Goal: Information Seeking & Learning: Check status

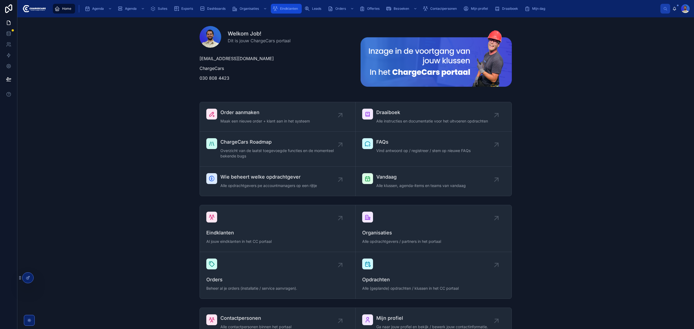
click at [285, 10] on span "Eindklanten" at bounding box center [289, 9] width 18 height 4
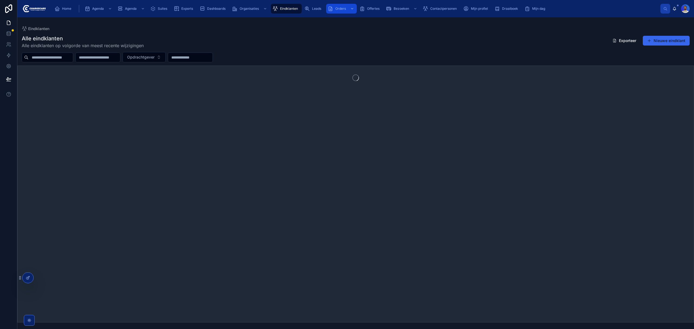
click at [342, 8] on span "Orders" at bounding box center [340, 9] width 11 height 4
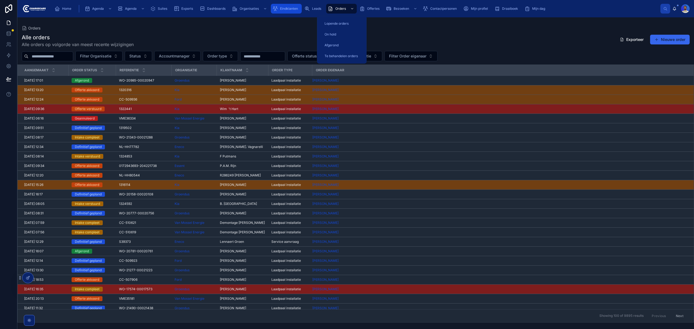
click at [282, 7] on span "Eindklanten" at bounding box center [289, 9] width 18 height 4
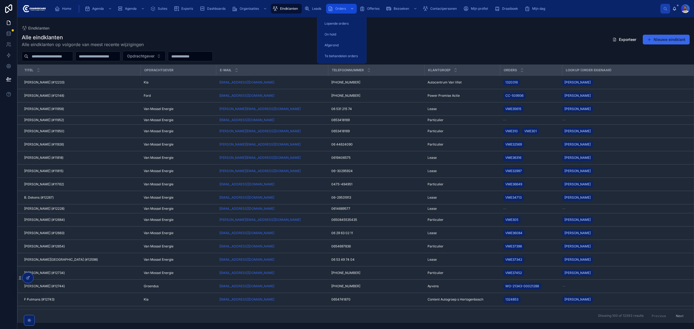
click at [351, 12] on div "scrollable content" at bounding box center [351, 8] width 7 height 9
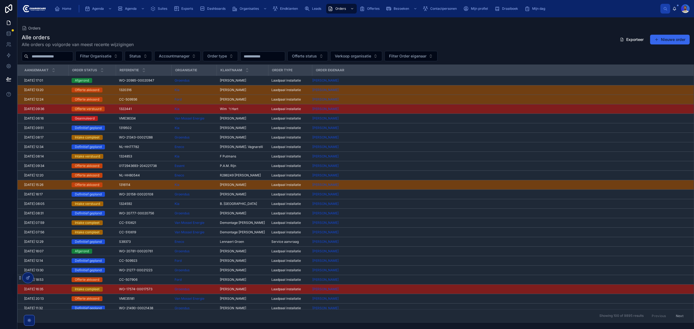
click at [53, 56] on input "text" at bounding box center [50, 57] width 44 height 8
click at [142, 46] on div "Alle orders Alle orders op volgorde van meest recente wijzigingen Exporteer Nie…" at bounding box center [356, 41] width 668 height 14
click at [73, 55] on input "text" at bounding box center [50, 57] width 44 height 8
click at [134, 31] on div "Alle orders Alle orders op volgorde van meest recente wijzigingen Exporteer Nie…" at bounding box center [355, 176] width 677 height 292
click at [73, 55] on input "text" at bounding box center [50, 57] width 44 height 8
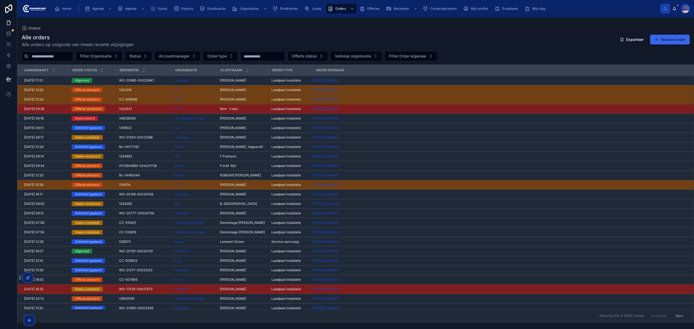
click at [112, 35] on h1 "Alle orders" at bounding box center [78, 38] width 112 height 8
click at [73, 56] on input "text" at bounding box center [50, 57] width 44 height 8
click at [84, 38] on h1 "Alle orders" at bounding box center [78, 38] width 112 height 8
click at [70, 56] on input "text" at bounding box center [50, 57] width 44 height 8
click at [99, 29] on div "Orders" at bounding box center [356, 28] width 668 height 4
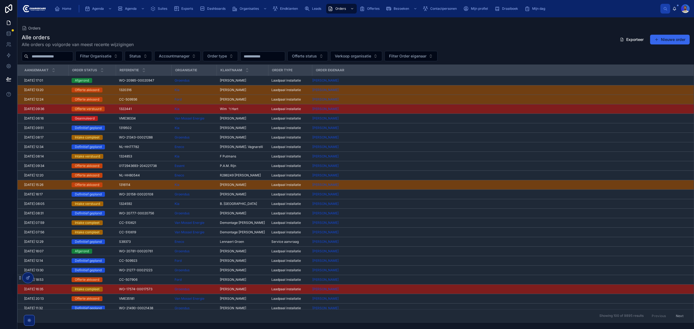
click at [73, 53] on input "text" at bounding box center [50, 57] width 44 height 8
click at [114, 27] on div "Orders" at bounding box center [356, 28] width 668 height 4
click at [73, 56] on input "text" at bounding box center [50, 57] width 44 height 8
click at [123, 22] on div "Orders Alle orders Alle orders op volgorde van meest recente wijzigingen Export…" at bounding box center [355, 169] width 677 height 305
click at [69, 53] on input "text" at bounding box center [50, 57] width 44 height 8
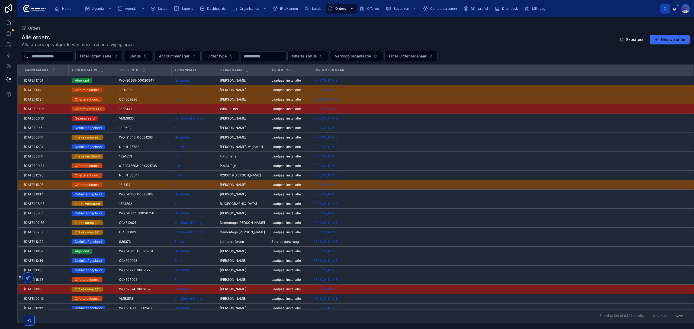
click at [105, 33] on div "Alle orders Alle orders op volgorde van meest recente wijzigingen Exporteer Nie…" at bounding box center [355, 176] width 677 height 292
click at [73, 57] on input "text" at bounding box center [50, 57] width 44 height 8
click at [89, 28] on div "Orders" at bounding box center [356, 28] width 668 height 4
click at [73, 53] on input "text" at bounding box center [50, 57] width 44 height 8
click at [88, 23] on div "Orders Alle orders Alle orders op volgorde van meest recente wijzigingen Export…" at bounding box center [355, 169] width 677 height 305
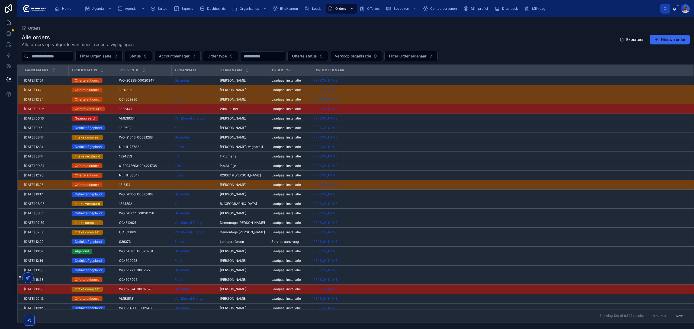
click at [81, 50] on div "Alle orders Alle orders op volgorde van meest recente wijzigingen Exporteer Nie…" at bounding box center [355, 176] width 677 height 292
click at [73, 56] on input "text" at bounding box center [50, 57] width 44 height 8
click at [110, 23] on div "Orders Alle orders Alle orders op volgorde van meest recente wijzigingen Export…" at bounding box center [355, 169] width 677 height 305
click at [72, 54] on input "text" at bounding box center [50, 57] width 44 height 8
click at [93, 20] on div "Orders Alle orders Alle orders op volgorde van meest recente wijzigingen Export…" at bounding box center [355, 169] width 677 height 305
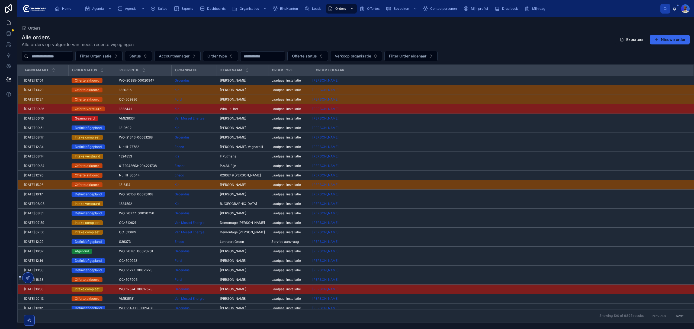
click at [51, 60] on input "text" at bounding box center [50, 57] width 44 height 8
click at [96, 30] on div "Orders" at bounding box center [356, 28] width 668 height 4
click at [70, 58] on input "text" at bounding box center [50, 57] width 44 height 8
click at [281, 59] on input "text" at bounding box center [263, 57] width 44 height 8
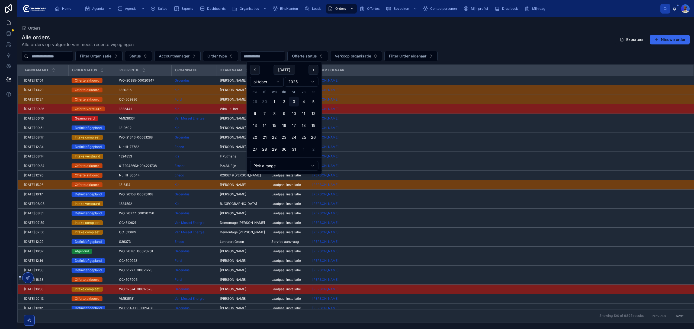
click at [304, 28] on div "Orders" at bounding box center [356, 28] width 668 height 4
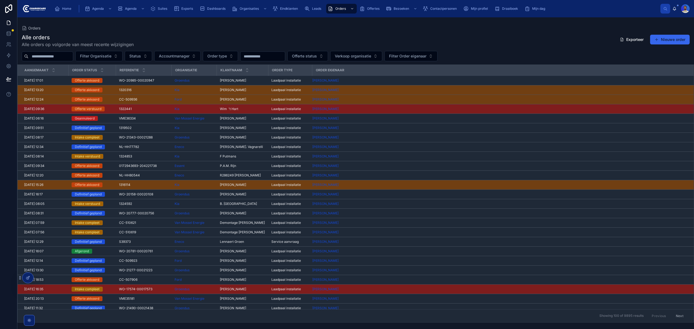
click at [285, 52] on div at bounding box center [262, 57] width 45 height 10
click at [259, 49] on div "Alle orders Alle orders op volgorde van meest recente wijzigingen Exporteer Nie…" at bounding box center [355, 176] width 677 height 292
click at [268, 55] on input "text" at bounding box center [263, 57] width 44 height 8
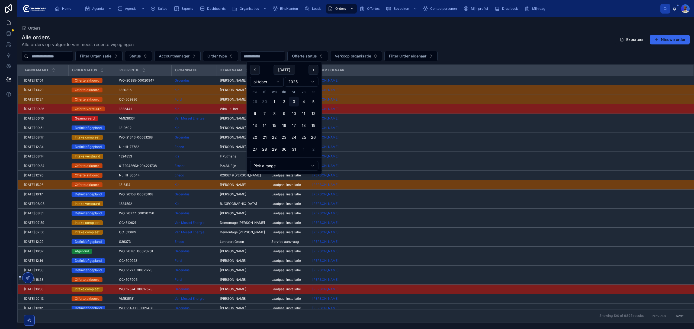
click at [267, 36] on div "Alle orders Alle orders op volgorde van meest recente wijzigingen Exporteer Nie…" at bounding box center [356, 41] width 668 height 14
click at [271, 55] on input "text" at bounding box center [263, 57] width 44 height 8
click at [271, 34] on div "Alle orders Alle orders op volgorde van meest recente wijzigingen Exporteer Nie…" at bounding box center [356, 41] width 668 height 14
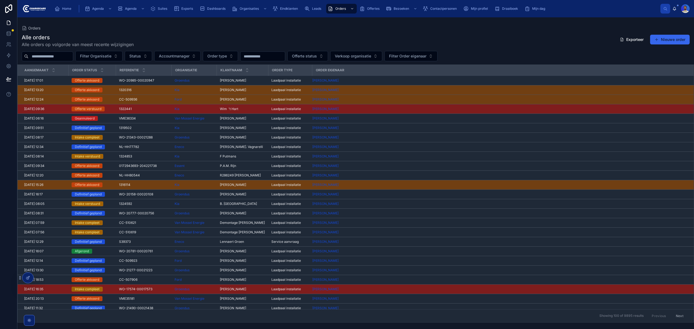
click at [275, 53] on input "text" at bounding box center [263, 57] width 44 height 8
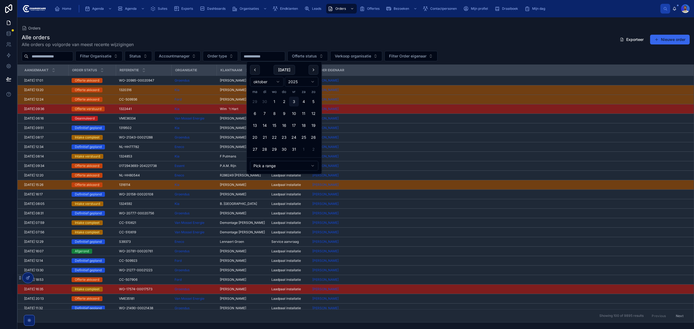
click at [277, 35] on div "Alle orders Alle orders op volgorde van meest recente wijzigingen Exporteer Nie…" at bounding box center [356, 41] width 668 height 14
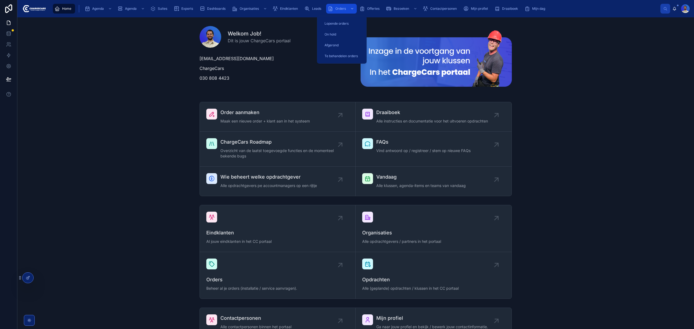
click at [341, 7] on span "Orders" at bounding box center [340, 9] width 11 height 4
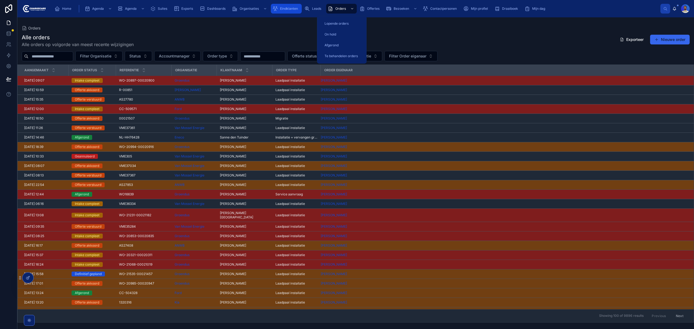
click at [294, 7] on span "Eindklanten" at bounding box center [289, 9] width 18 height 4
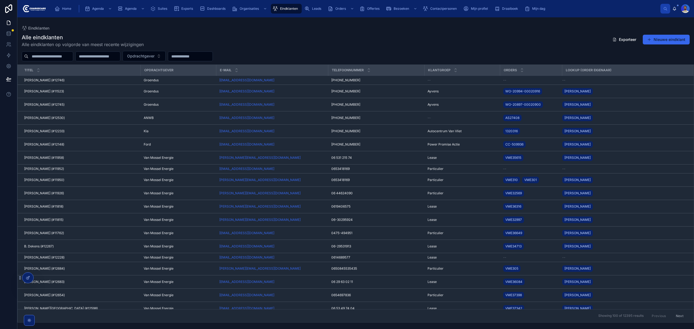
click at [55, 60] on div at bounding box center [48, 57] width 52 height 10
click at [56, 56] on input "text" at bounding box center [50, 57] width 44 height 8
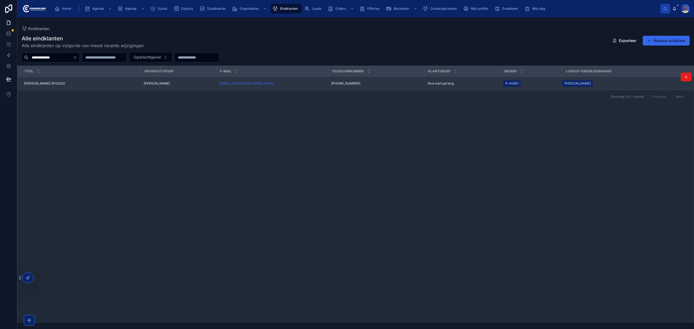
click at [50, 86] on td "Matthijs Rombouts (#12020) Matthijs Rombouts (#12020)" at bounding box center [79, 83] width 123 height 13
click at [59, 80] on td "Matthijs Rombouts (#12020) Matthijs Rombouts (#12020)" at bounding box center [79, 83] width 123 height 13
click at [53, 81] on td "Matthijs Rombouts (#12020) Matthijs Rombouts (#12020)" at bounding box center [79, 83] width 123 height 13
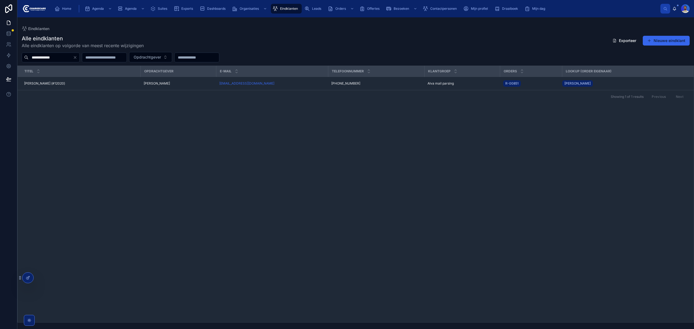
click at [59, 57] on input "**********" at bounding box center [50, 58] width 44 height 8
drag, startPoint x: 59, startPoint y: 57, endPoint x: 64, endPoint y: 54, distance: 5.7
click at [59, 56] on input "**********" at bounding box center [50, 58] width 44 height 8
type input "**********"
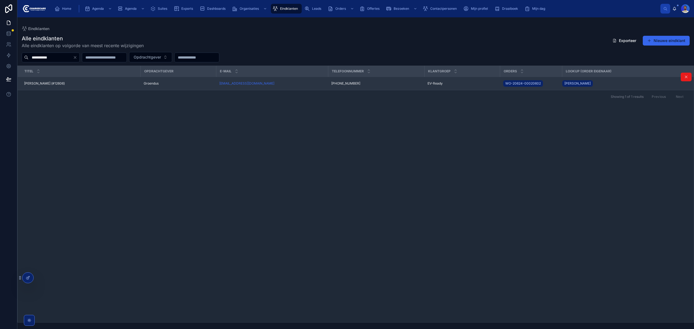
click at [84, 84] on div "Dewi De Wit (#12606) Dewi De Wit (#12606)" at bounding box center [80, 83] width 113 height 4
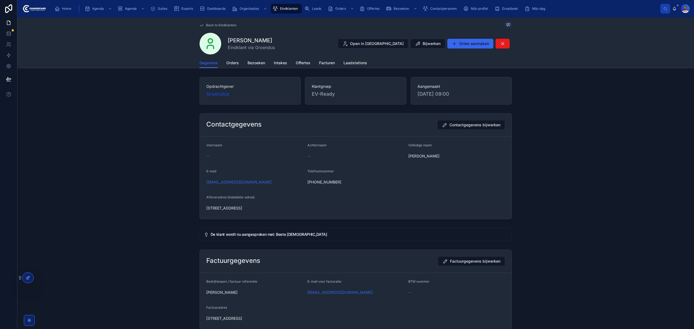
click at [237, 60] on div "Gegevens Orders Bezoeken Intakes Offertes Facturen Laadstations" at bounding box center [356, 63] width 312 height 10
click at [235, 61] on span "Orders" at bounding box center [232, 62] width 12 height 5
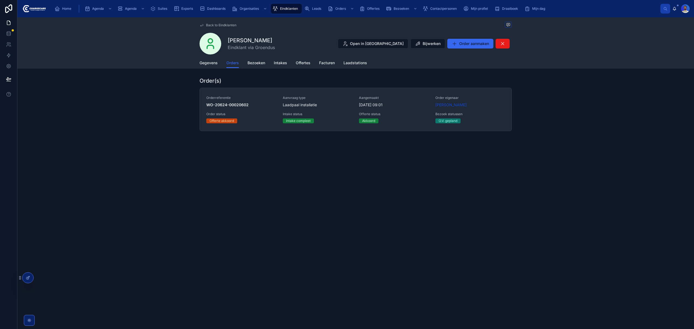
click at [291, 8] on span "Eindklanten" at bounding box center [289, 9] width 18 height 4
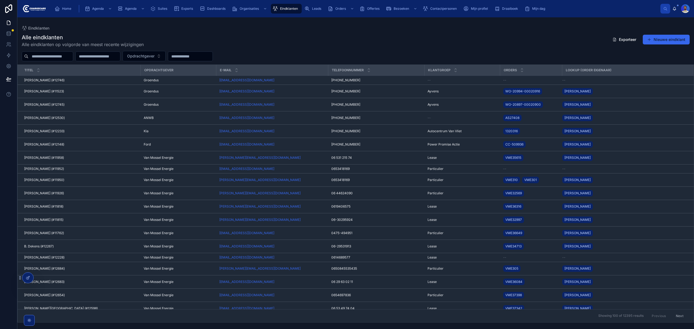
click at [52, 60] on input "text" at bounding box center [50, 57] width 44 height 8
type input "****"
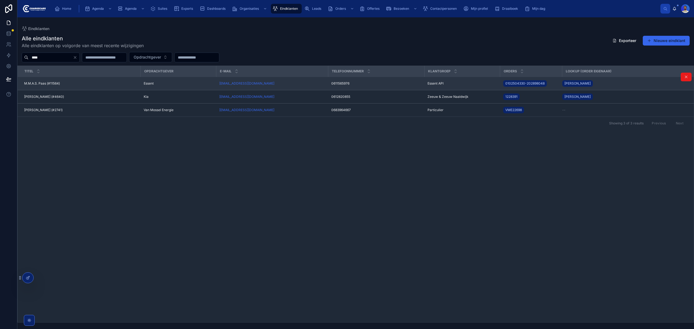
click at [72, 83] on div "M.M.A.S. Paas (#11564) M.M.A.S. Paas (#11564)" at bounding box center [80, 83] width 113 height 4
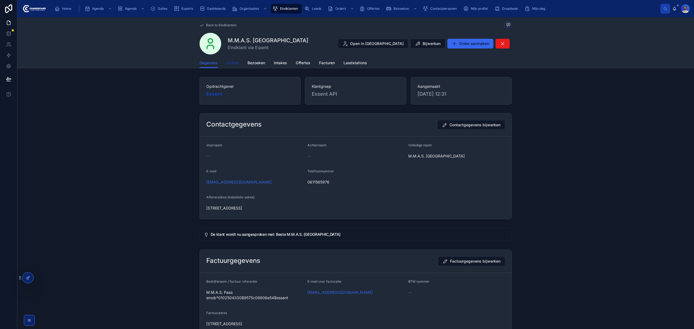
click at [231, 62] on span "Orders" at bounding box center [232, 62] width 12 height 5
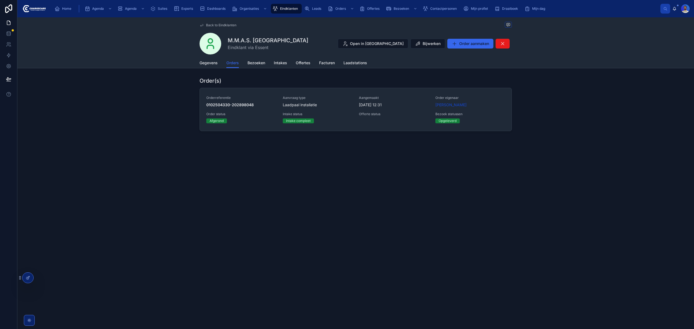
click at [417, 218] on div "Back to Eindklanten M.M.A.S. Paas Eindklant via Essent Open in Hubspot Bijwerke…" at bounding box center [355, 173] width 677 height 312
drag, startPoint x: 341, startPoint y: 11, endPoint x: 270, endPoint y: 17, distance: 70.4
click at [341, 11] on div "Orders" at bounding box center [341, 8] width 27 height 9
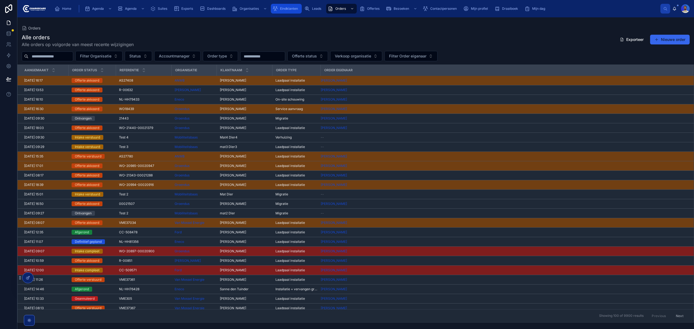
click at [293, 10] on span "Eindklanten" at bounding box center [289, 9] width 18 height 4
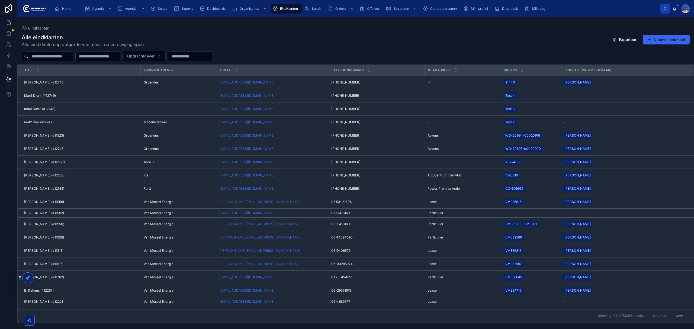
click at [410, 59] on div "Opdrachtgever" at bounding box center [355, 56] width 677 height 10
click at [336, 6] on div "Orders" at bounding box center [341, 8] width 27 height 9
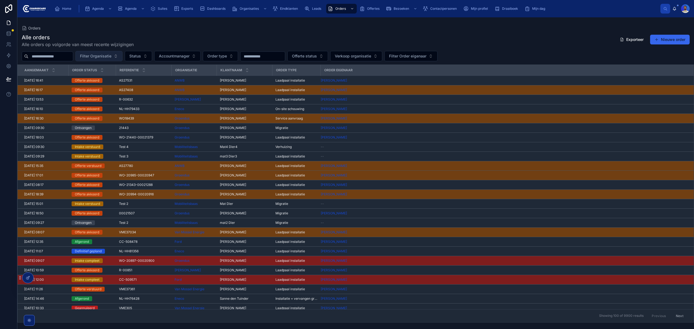
click at [123, 58] on button "Filter Organisatie" at bounding box center [98, 56] width 47 height 10
type input "******"
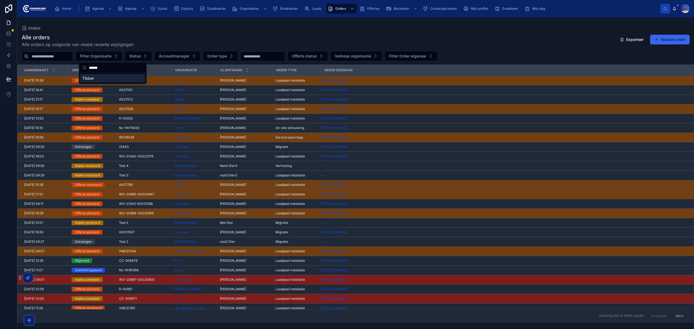
click at [96, 75] on div "Tibber" at bounding box center [112, 78] width 65 height 9
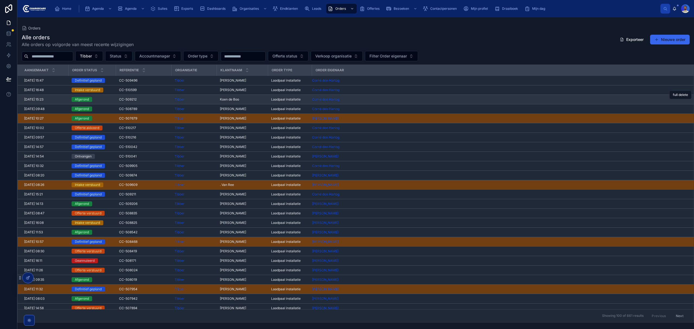
click at [129, 99] on span "CC-509212" at bounding box center [128, 99] width 18 height 4
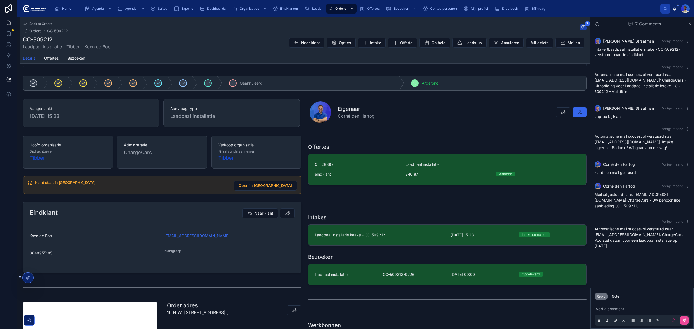
scroll to position [36, 0]
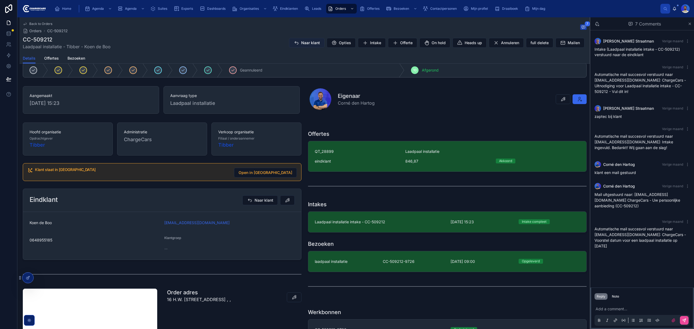
click at [298, 46] on button "Naar klant" at bounding box center [307, 43] width 36 height 10
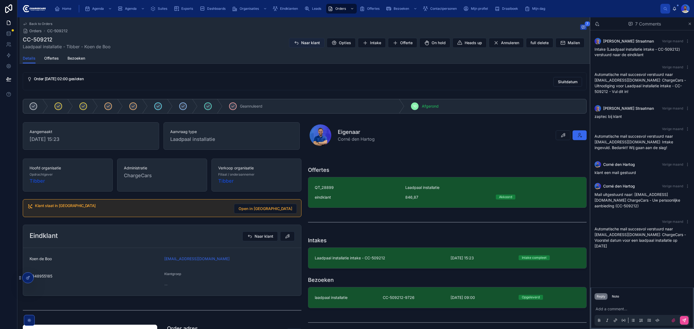
click at [302, 42] on span "Naar klant" at bounding box center [310, 42] width 19 height 5
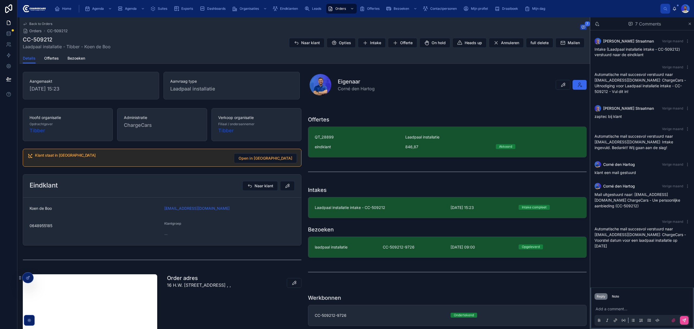
scroll to position [145, 0]
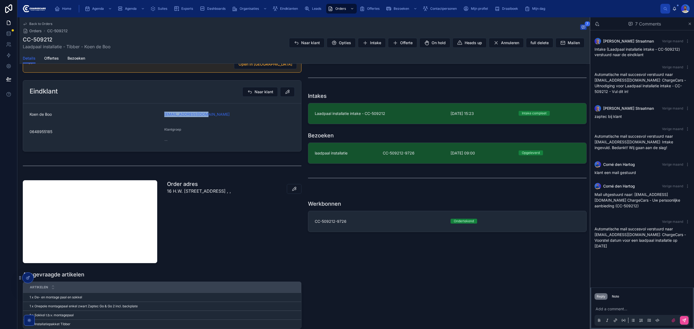
drag, startPoint x: 219, startPoint y: 118, endPoint x: 149, endPoint y: 116, distance: 69.7
click at [149, 116] on form "Koen de Boo koendeboo@gmail.com 0648955185 Klantgroep --" at bounding box center [162, 128] width 278 height 48
copy form "koendeboo@gmail.com"
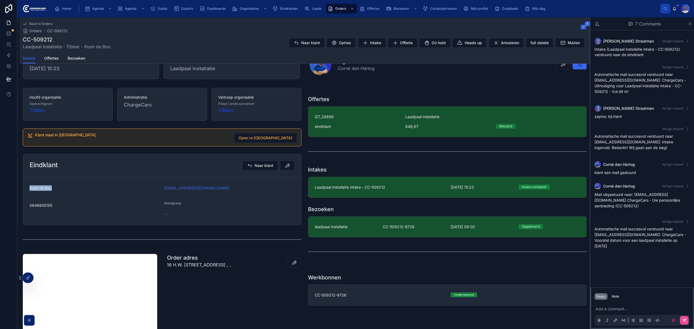
scroll to position [0, 0]
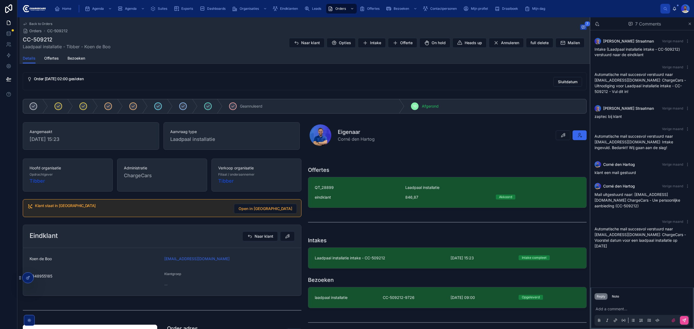
click at [388, 145] on div "Eigenaar Corné den Hartog" at bounding box center [448, 135] width 277 height 22
click at [336, 12] on div "Orders" at bounding box center [341, 8] width 27 height 9
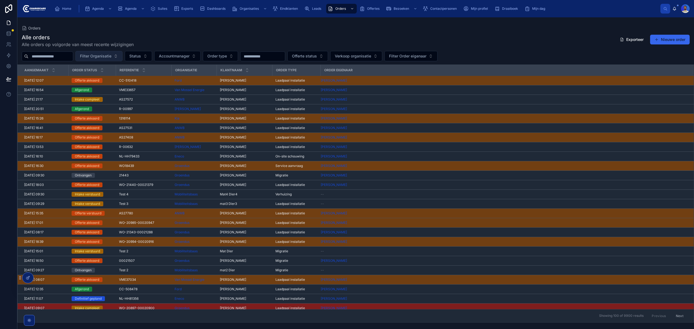
click at [108, 52] on button "Filter Organisatie" at bounding box center [98, 56] width 47 height 10
type input "******"
click at [90, 81] on span "Tibber" at bounding box center [88, 78] width 12 height 5
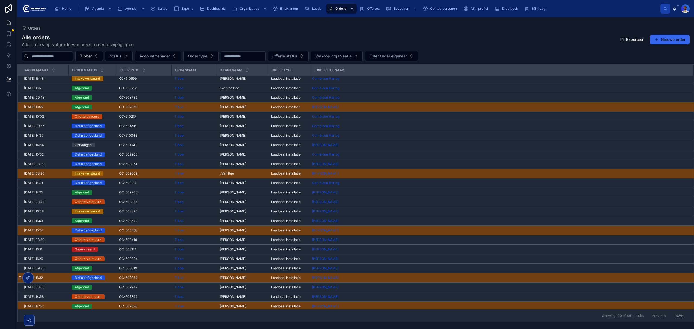
scroll to position [0, 0]
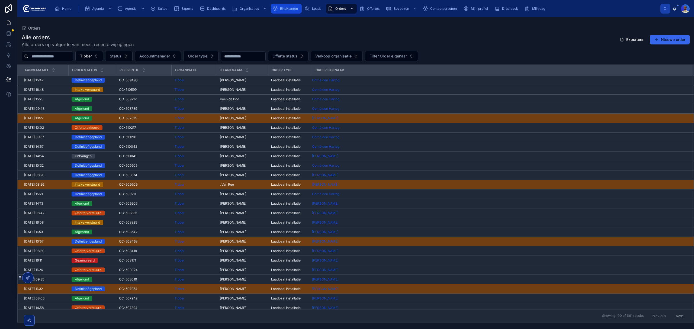
click at [281, 13] on link "Eindklanten" at bounding box center [286, 9] width 31 height 10
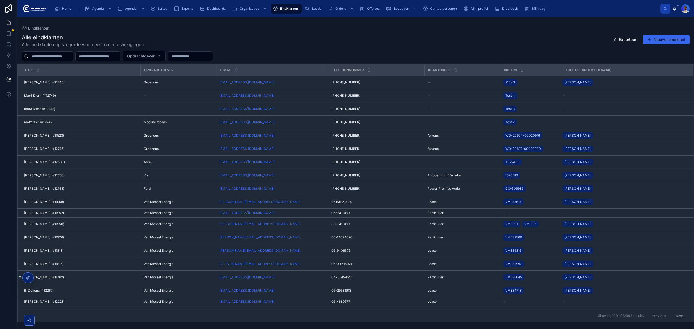
click at [66, 53] on input "text" at bounding box center [50, 57] width 44 height 8
paste input "**********"
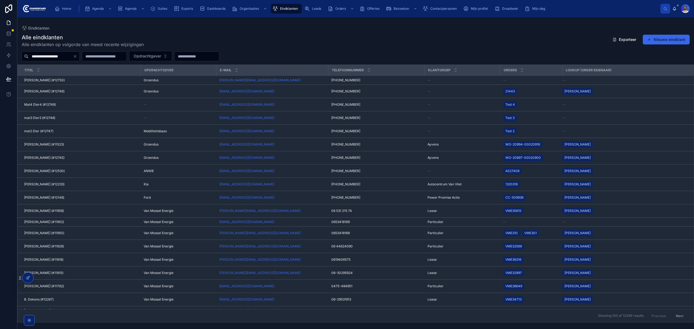
type input "**********"
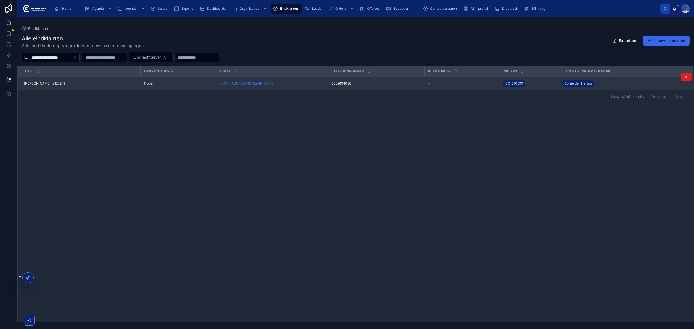
click at [313, 83] on div "horstjoery@gmail.com" at bounding box center [271, 83] width 105 height 4
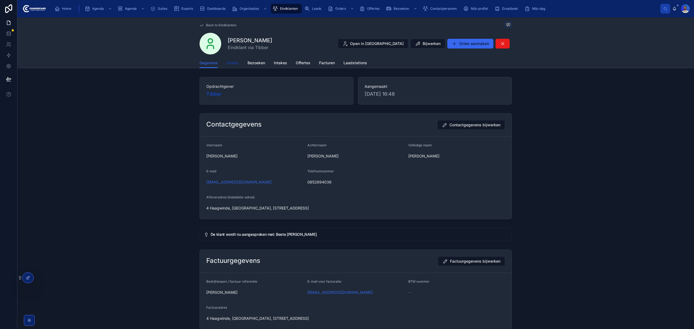
click at [234, 61] on span "Orders" at bounding box center [232, 62] width 12 height 5
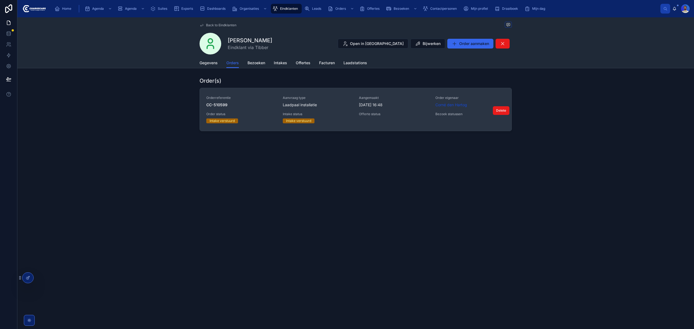
click at [383, 108] on span "2-10-2025 16:48" at bounding box center [394, 104] width 70 height 5
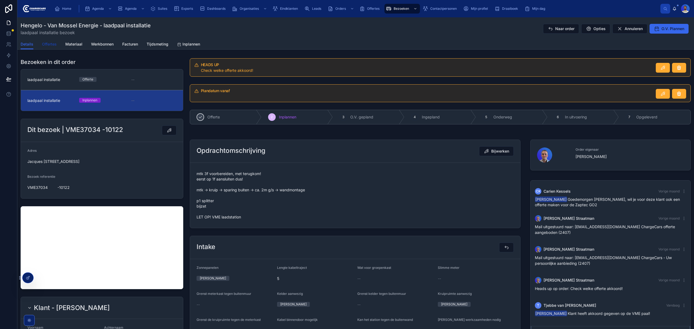
drag, startPoint x: 46, startPoint y: 43, endPoint x: 49, endPoint y: 45, distance: 4.1
click at [46, 43] on span "Offertes" at bounding box center [49, 43] width 15 height 5
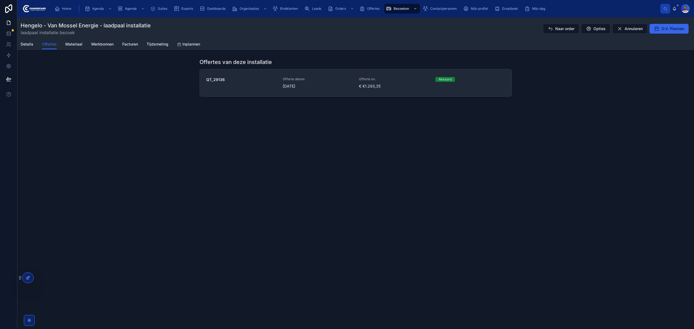
click at [288, 83] on div "Offerte datum [DATE]" at bounding box center [318, 83] width 70 height 12
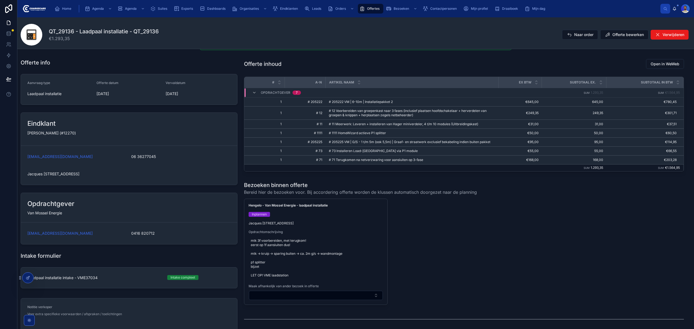
scroll to position [72, 0]
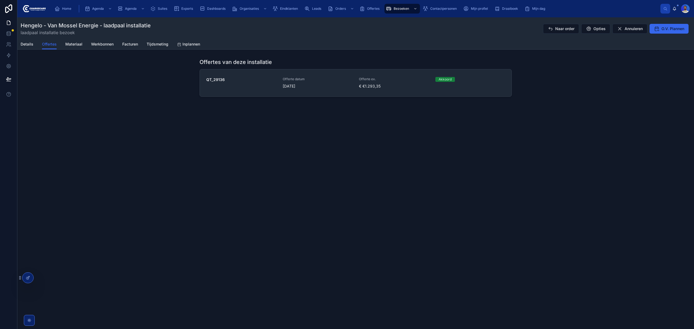
drag, startPoint x: 414, startPoint y: 174, endPoint x: 409, endPoint y: 168, distance: 7.5
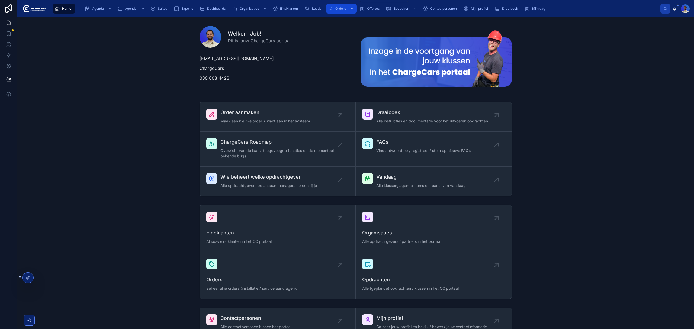
click at [342, 5] on div "Orders" at bounding box center [341, 8] width 27 height 9
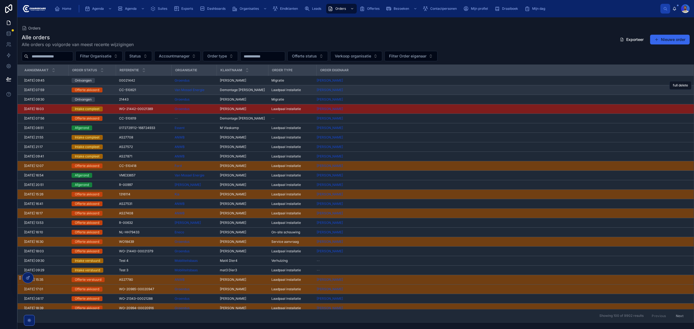
click at [146, 89] on div "CC-510621 CC-510621" at bounding box center [143, 90] width 49 height 4
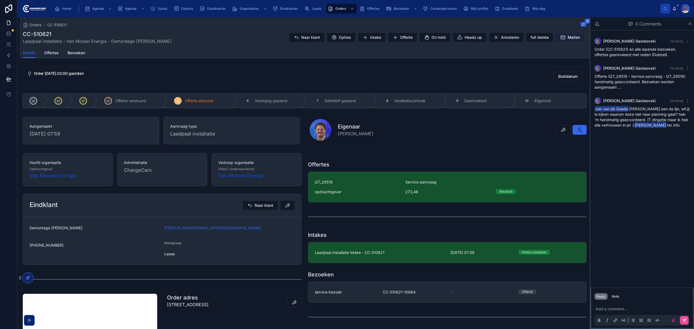
click at [569, 41] on button "Mailen" at bounding box center [570, 38] width 29 height 10
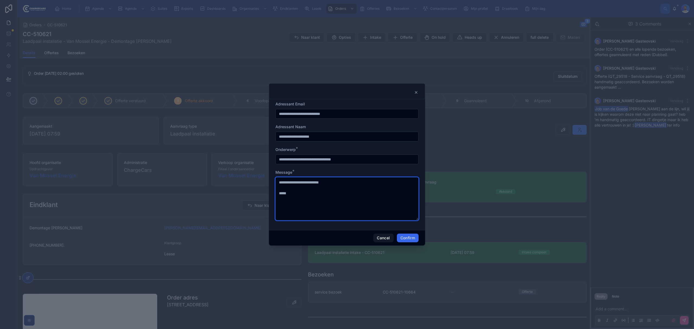
click at [324, 199] on textarea "**********" at bounding box center [347, 198] width 143 height 43
click at [343, 92] on div at bounding box center [347, 92] width 143 height 4
click at [350, 113] on input "**********" at bounding box center [347, 114] width 143 height 8
click at [347, 139] on input "**********" at bounding box center [347, 137] width 143 height 8
click at [291, 138] on input "**********" at bounding box center [347, 137] width 143 height 8
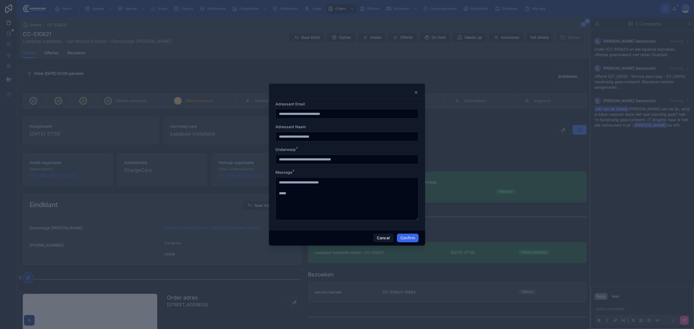
click at [291, 138] on input "**********" at bounding box center [347, 137] width 143 height 8
drag, startPoint x: 302, startPoint y: 138, endPoint x: 241, endPoint y: 139, distance: 60.8
click at [241, 139] on div "**********" at bounding box center [347, 164] width 694 height 329
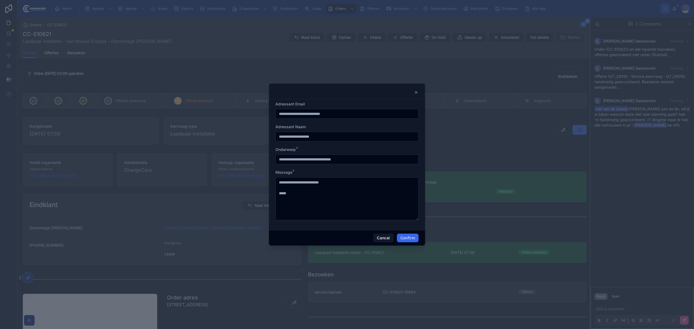
click at [417, 92] on icon at bounding box center [416, 92] width 4 height 4
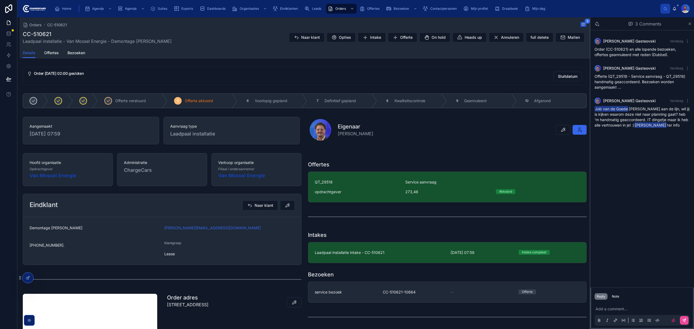
click at [637, 149] on div "Vasko Gasteovski Vandaag Order (CC-510621) en alle lopende bezoeken, offertes g…" at bounding box center [642, 158] width 104 height 257
click at [625, 120] on span "Job van de Goede Noah aan de lijn, wil jij is kijken waarom deze niet naar plan…" at bounding box center [642, 117] width 95 height 21
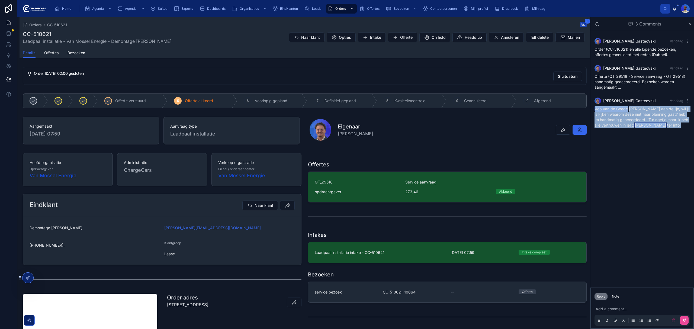
click at [625, 120] on span "Job van de Goede Noah aan de lijn, wil jij is kijken waarom deze niet naar plan…" at bounding box center [642, 117] width 95 height 21
click at [639, 115] on span "Job van de Goede Noah aan de lijn, wil jij is kijken waarom deze niet naar plan…" at bounding box center [642, 117] width 95 height 21
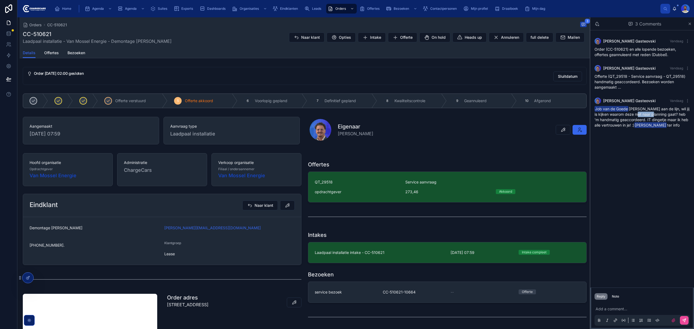
click at [639, 115] on span "Job van de Goede Noah aan de lijn, wil jij is kijken waarom deze niet naar plan…" at bounding box center [642, 117] width 95 height 21
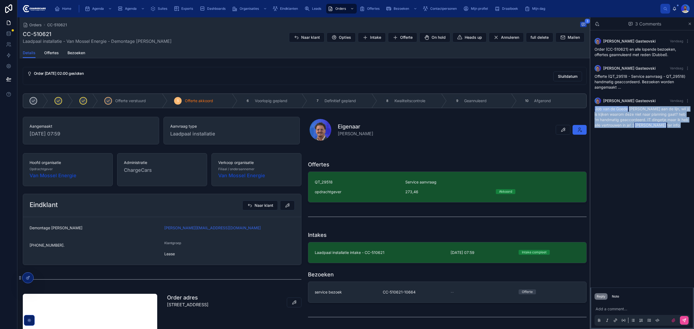
click at [639, 115] on span "Job van de Goede Noah aan de lijn, wil jij is kijken waarom deze niet naar plan…" at bounding box center [642, 117] width 95 height 21
click at [631, 117] on span "Job van de Goede Noah aan de lijn, wil jij is kijken waarom deze niet naar plan…" at bounding box center [642, 117] width 95 height 21
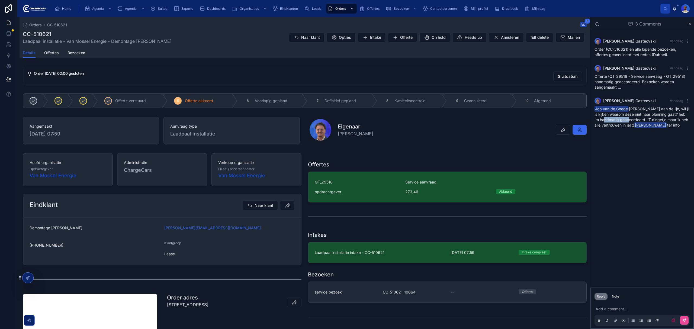
click at [631, 117] on span "Job van de Goede Noah aan de lijn, wil jij is kijken waarom deze niet naar plan…" at bounding box center [642, 117] width 95 height 21
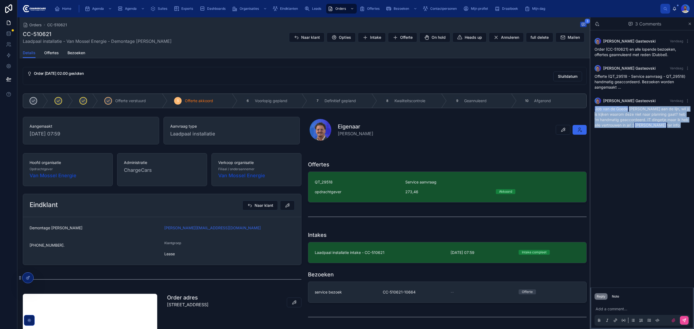
click at [631, 117] on span "Job van de Goede Noah aan de lijn, wil jij is kijken waarom deze niet naar plan…" at bounding box center [642, 117] width 95 height 21
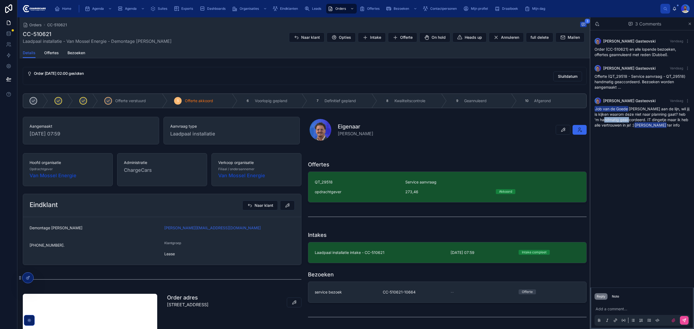
click at [631, 117] on span "Job van de Goede Noah aan de lijn, wil jij is kijken waarom deze niet naar plan…" at bounding box center [642, 117] width 95 height 21
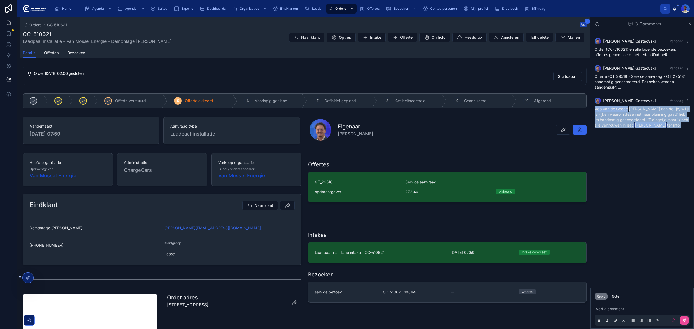
click at [631, 117] on span "Job van de Goede Noah aan de lijn, wil jij is kijken waarom deze niet naar plan…" at bounding box center [642, 117] width 95 height 21
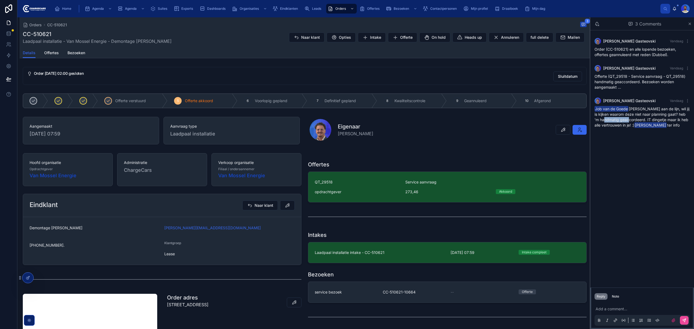
click at [631, 117] on span "Job van de Goede Noah aan de lijn, wil jij is kijken waarom deze niet naar plan…" at bounding box center [642, 117] width 95 height 21
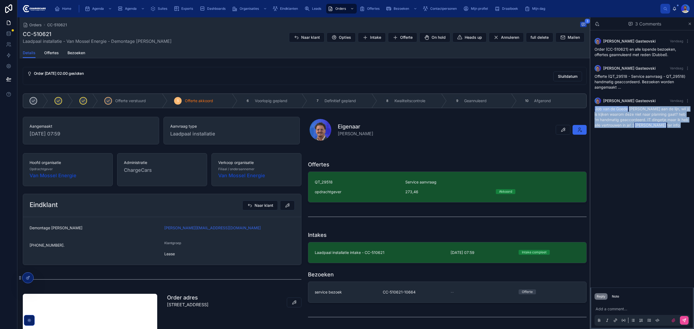
click at [631, 117] on span "Job van de Goede Noah aan de lijn, wil jij is kijken waarom deze niet naar plan…" at bounding box center [642, 117] width 95 height 21
click at [633, 114] on span "Job van de Goede Noah aan de lijn, wil jij is kijken waarom deze niet naar plan…" at bounding box center [642, 117] width 95 height 21
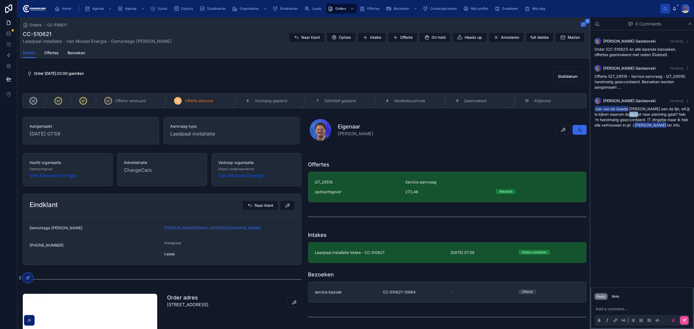
click at [633, 114] on span "Job van de Goede Noah aan de lijn, wil jij is kijken waarom deze niet naar plan…" at bounding box center [642, 117] width 95 height 21
click at [629, 119] on span "Job van de Goede Noah aan de lijn, wil jij is kijken waarom deze niet naar plan…" at bounding box center [642, 117] width 95 height 21
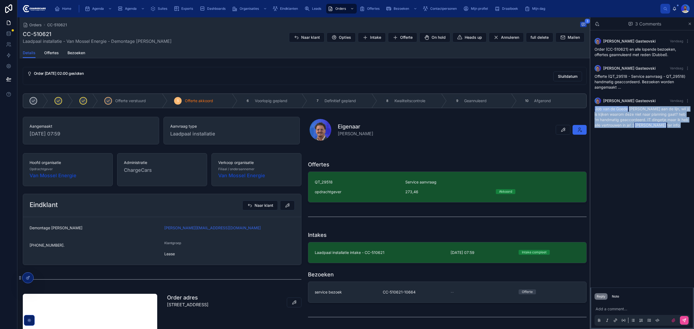
click at [629, 119] on span "Job van de Goede Noah aan de lijn, wil jij is kijken waarom deze niet naar plan…" at bounding box center [642, 117] width 95 height 21
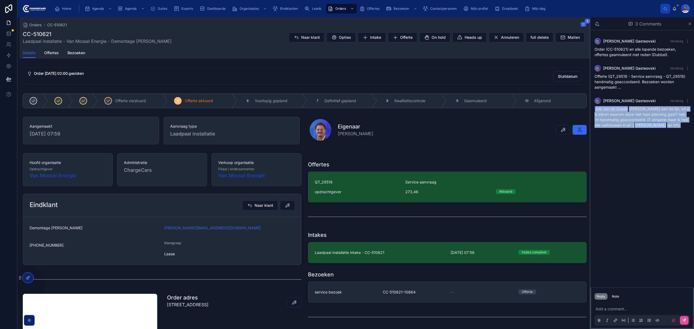
click at [629, 119] on span "Job van de Goede Noah aan de lijn, wil jij is kijken waarom deze niet naar plan…" at bounding box center [642, 117] width 95 height 21
click at [628, 201] on div "Vasko Gasteovski Vandaag Order (CC-510621) en alle lopende bezoeken, offertes g…" at bounding box center [642, 158] width 104 height 257
click at [612, 119] on span "Job van de Goede Noah aan de lijn, wil jij is kijken waarom deze niet naar plan…" at bounding box center [642, 117] width 95 height 21
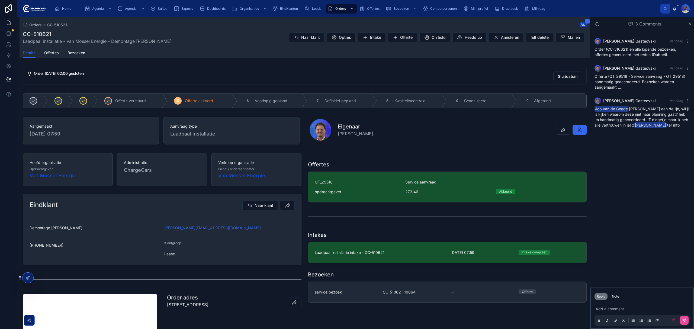
click at [633, 56] on span "Order (CC-510621) en alle lopende bezoeken, offertes geannuleerd met reden (Dub…" at bounding box center [636, 52] width 82 height 10
click at [639, 78] on span "Offerte (QT_29518 - Service aanvraag - QT_29518) handmatig geaccordeerd. Bezoek…" at bounding box center [640, 81] width 91 height 15
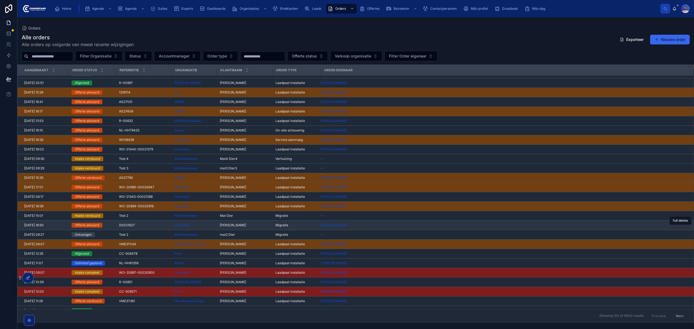
scroll to position [144, 0]
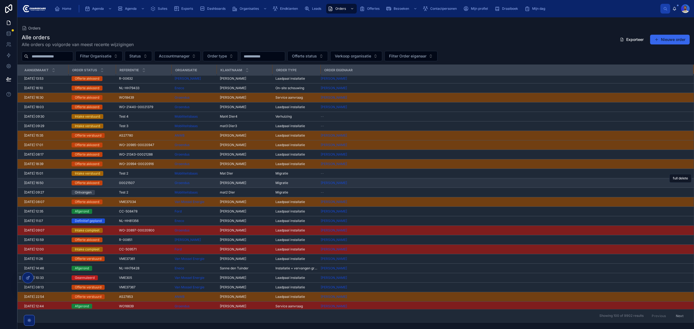
click at [270, 186] on td "Rik Mulders Rik Mulders" at bounding box center [245, 182] width 56 height 9
click at [213, 184] on div "Groendus" at bounding box center [194, 183] width 39 height 4
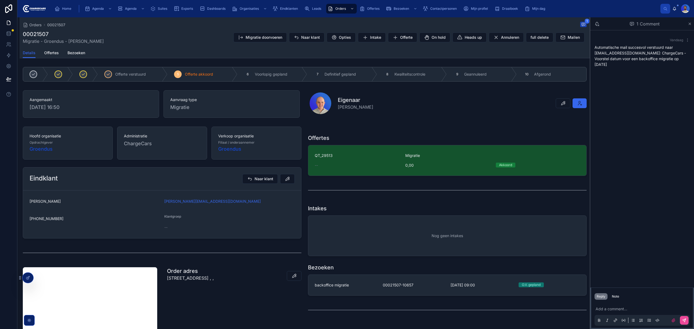
click at [612, 65] on p "Automatische mail succesvol verstuurd naar rik.mulders@works-projects.nl: Charg…" at bounding box center [642, 55] width 95 height 23
click at [614, 63] on p "Automatische mail succesvol verstuurd naar rik.mulders@works-projects.nl: Charg…" at bounding box center [642, 55] width 95 height 23
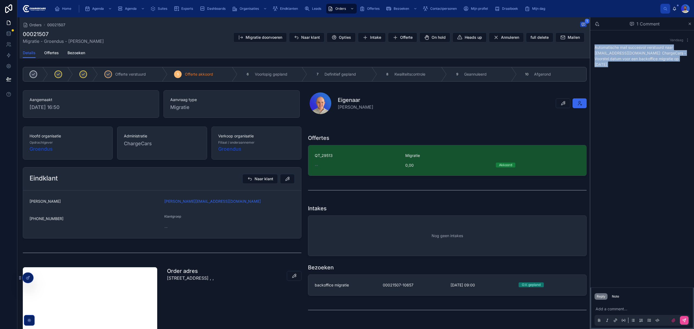
click at [614, 63] on p "Automatische mail succesvol verstuurd naar rik.mulders@works-projects.nl: Charg…" at bounding box center [642, 55] width 95 height 23
click at [489, 100] on div "Eigenaar Yairo Jacobs" at bounding box center [448, 103] width 277 height 22
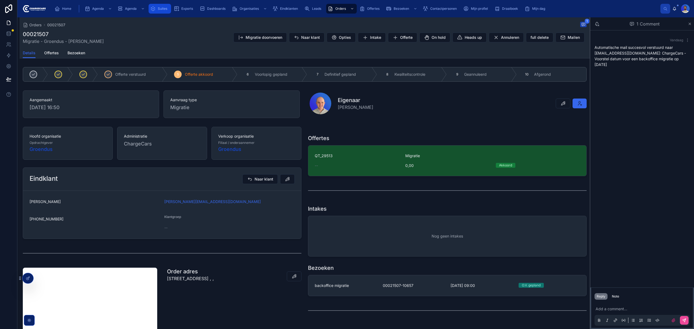
click at [152, 8] on icon "scrollable content" at bounding box center [152, 8] width 5 height 5
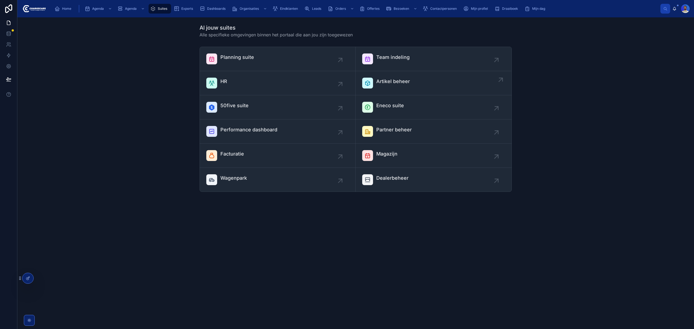
click at [380, 79] on span "Artikel beheer" at bounding box center [393, 82] width 34 height 8
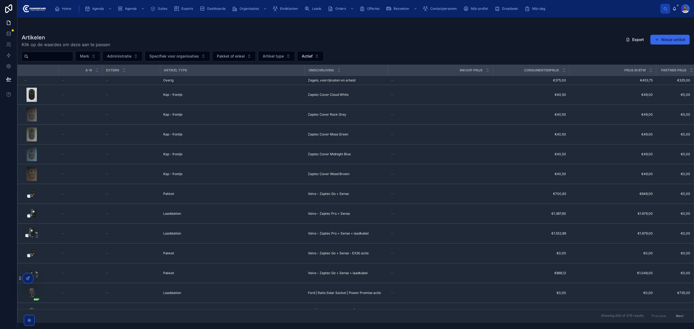
click at [53, 60] on input "text" at bounding box center [50, 57] width 44 height 8
type input "**********"
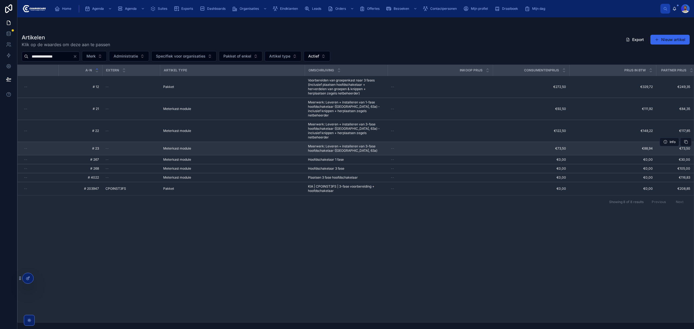
click at [338, 144] on span "Meerwerk: Leveren + installeren van 3-fase hoofdschakelaar (Gacia, 63a)" at bounding box center [346, 148] width 76 height 9
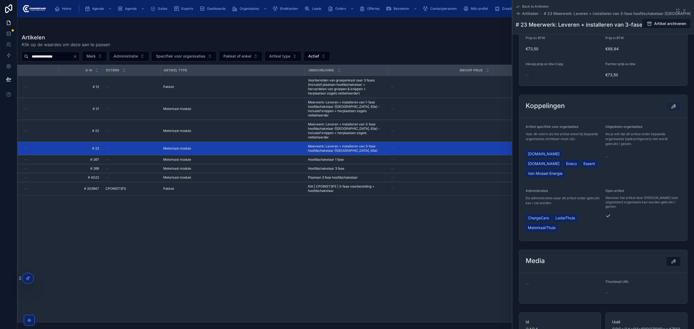
scroll to position [217, 0]
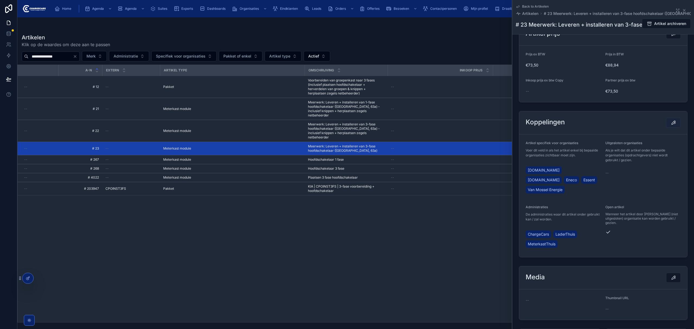
click at [674, 118] on button at bounding box center [673, 123] width 15 height 10
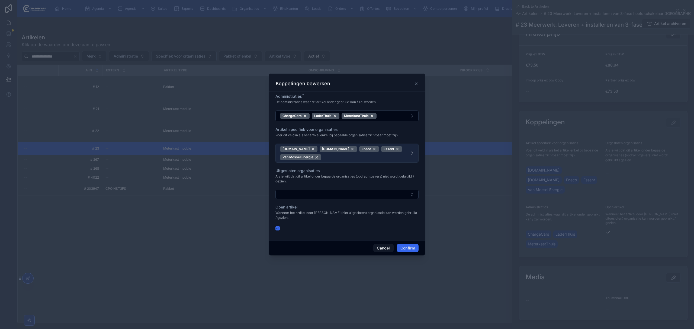
click at [333, 160] on span "LaderThuis.nl MeterkastThuis.nl Eneco Essent Van Mossel Energie" at bounding box center [343, 153] width 127 height 14
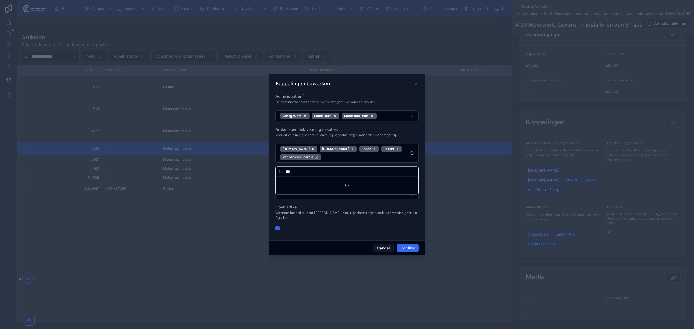
type input "***"
click at [291, 180] on div "Suggestions" at bounding box center [347, 185] width 143 height 17
click at [286, 181] on span "ANWB" at bounding box center [285, 181] width 12 height 5
click at [338, 223] on div "Open artikel Wanneer het artikel door elke (niet uitgesloten) organisatie kan w…" at bounding box center [347, 217] width 143 height 26
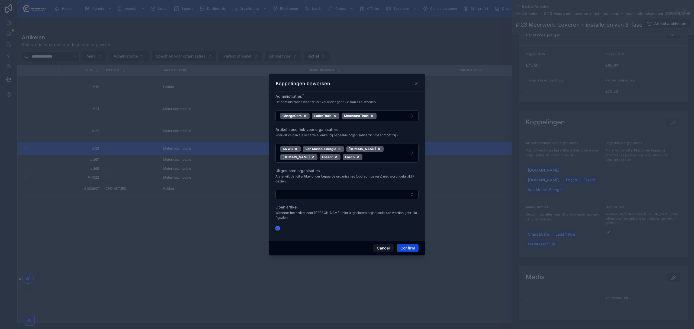
click at [404, 246] on button "Confirm" at bounding box center [408, 248] width 22 height 9
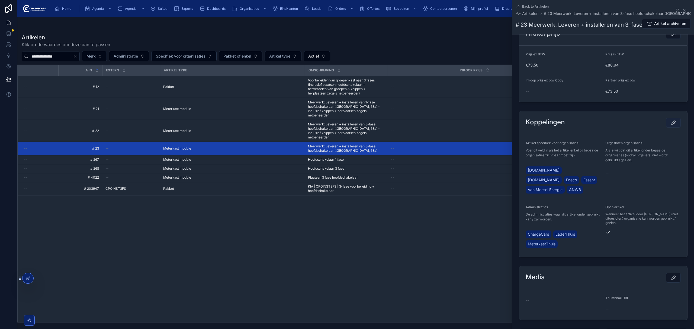
click at [671, 120] on icon at bounding box center [673, 122] width 5 height 5
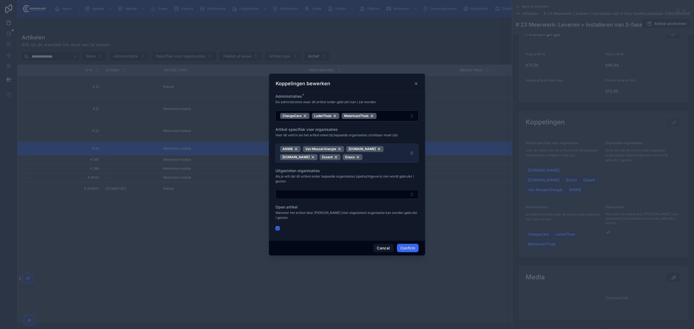
click at [380, 160] on span "ANWB Van Mossel Energie MeterkastThuis.nl LaderThuis.nl Essent Eneco" at bounding box center [343, 153] width 127 height 14
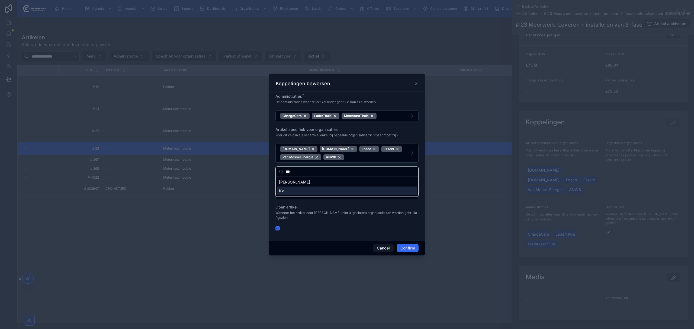
click at [289, 190] on div "Kia" at bounding box center [347, 190] width 140 height 9
click at [326, 169] on input "***" at bounding box center [351, 171] width 130 height 10
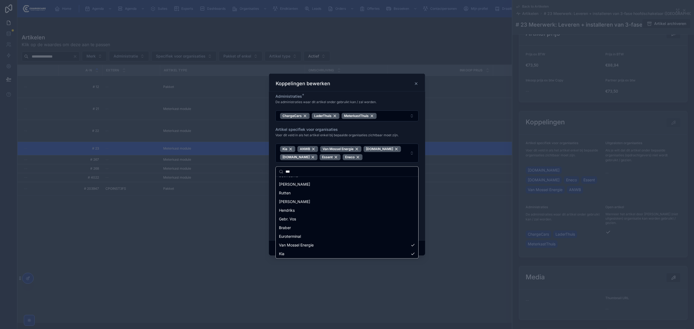
scroll to position [0, 0]
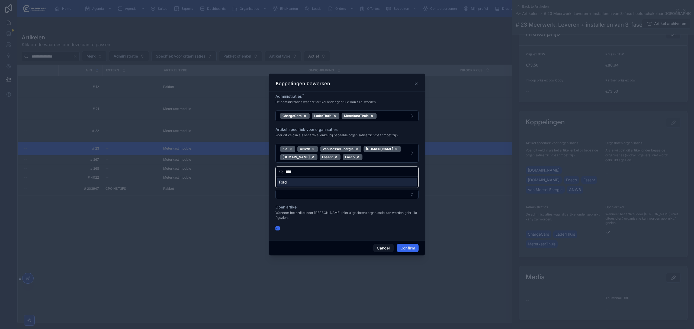
click at [316, 185] on div "Ford" at bounding box center [347, 182] width 140 height 9
click at [361, 173] on input "****" at bounding box center [351, 171] width 130 height 10
type input "*****"
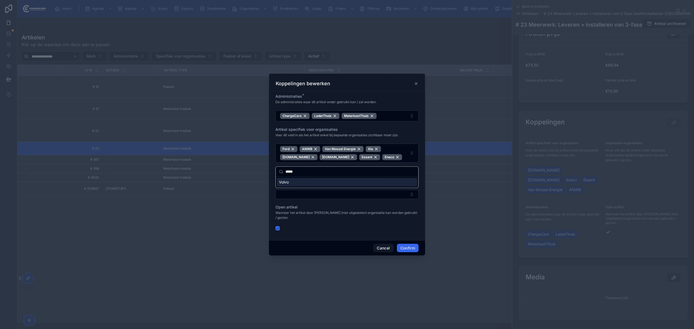
click at [300, 180] on div "Volvo" at bounding box center [347, 182] width 140 height 9
click at [351, 222] on div "Open artikel Wanneer het artikel door elke (niet uitgesloten) organisatie kan w…" at bounding box center [347, 217] width 143 height 26
click at [403, 241] on div "Cancel Confirm" at bounding box center [347, 247] width 156 height 15
click at [408, 248] on button "Confirm" at bounding box center [408, 248] width 22 height 9
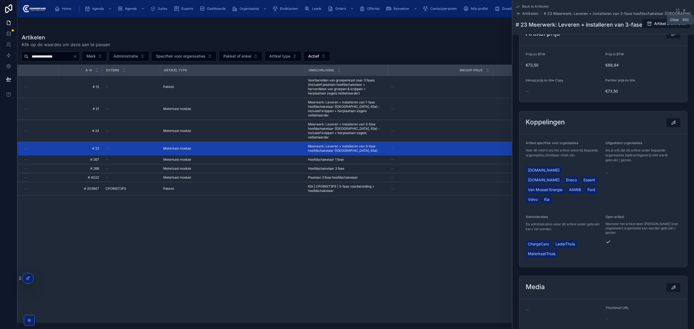
click at [683, 10] on icon at bounding box center [684, 10] width 2 height 2
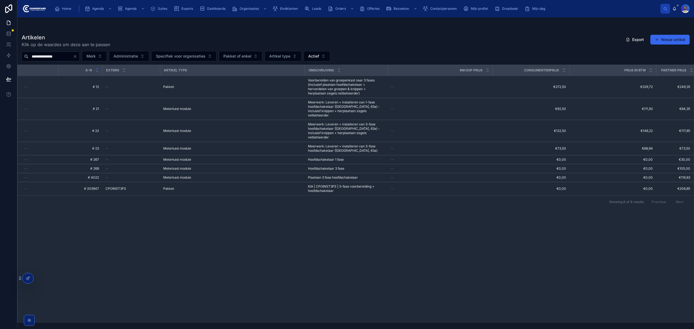
click at [468, 252] on div "A-N Extern Artikel type Omschrijving Inkoop prijs Consumentenprijs Prijs in btw…" at bounding box center [356, 193] width 676 height 257
click at [71, 10] on span "Home" at bounding box center [66, 9] width 9 height 4
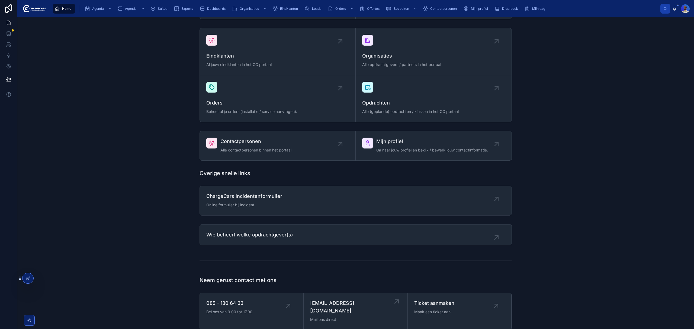
scroll to position [253, 0]
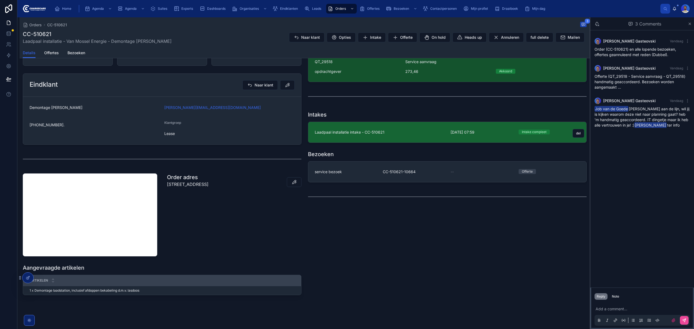
scroll to position [125, 0]
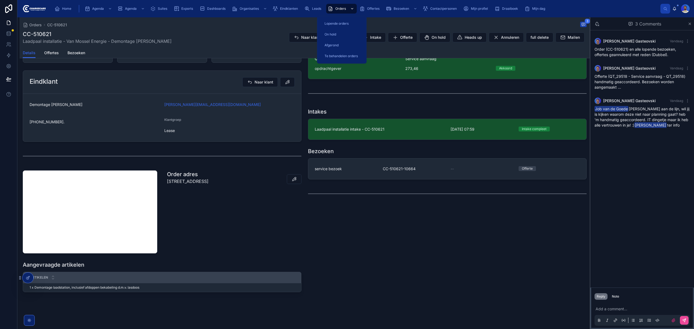
click at [342, 7] on span "Orders" at bounding box center [340, 9] width 11 height 4
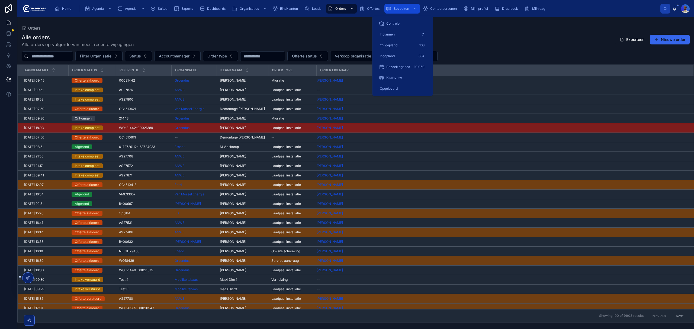
click at [394, 9] on span "Bezoeken" at bounding box center [401, 9] width 15 height 4
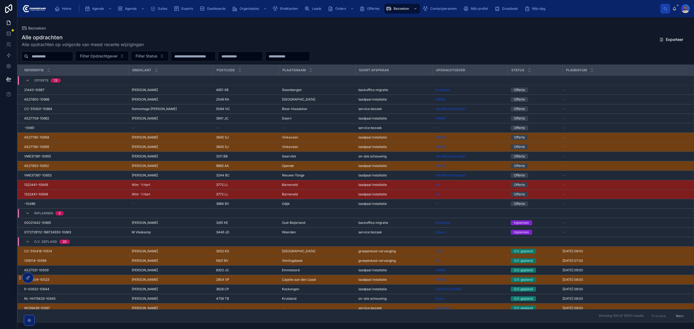
click at [361, 65] on th "Soort afspraak" at bounding box center [393, 70] width 77 height 11
click at [99, 51] on button "Filter Opdrachtgever" at bounding box center [101, 56] width 53 height 10
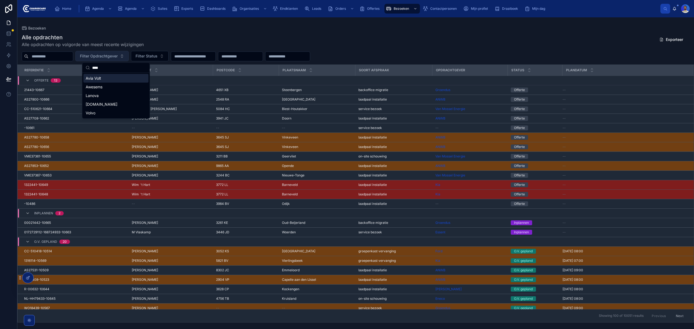
type input "*****"
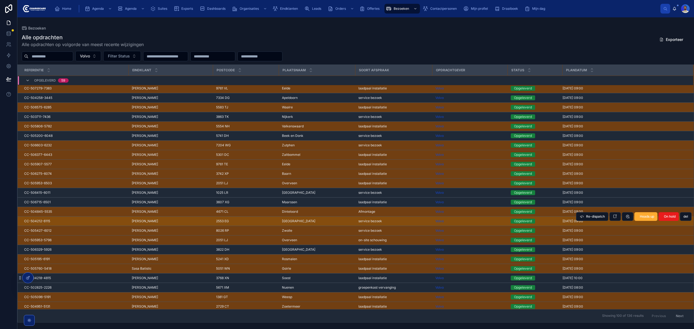
scroll to position [468, 0]
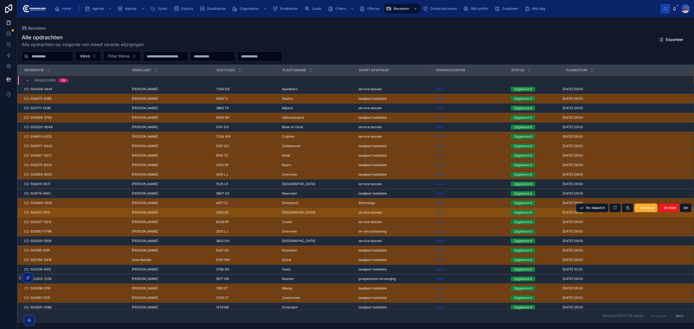
click at [157, 215] on span "[PERSON_NAME]" at bounding box center [145, 212] width 26 height 4
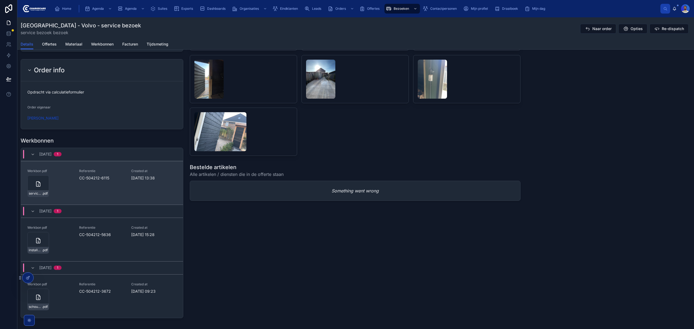
scroll to position [614, 0]
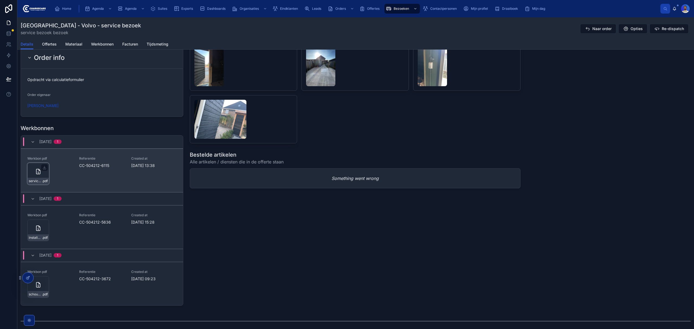
click at [36, 178] on div "service-werkbon_cc-504212-6115_undefined-vahid-rezadoost_86c3zr5nz .pdf" at bounding box center [38, 174] width 22 height 22
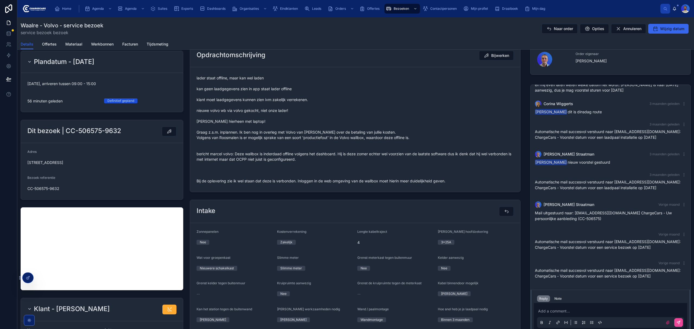
scroll to position [72, 0]
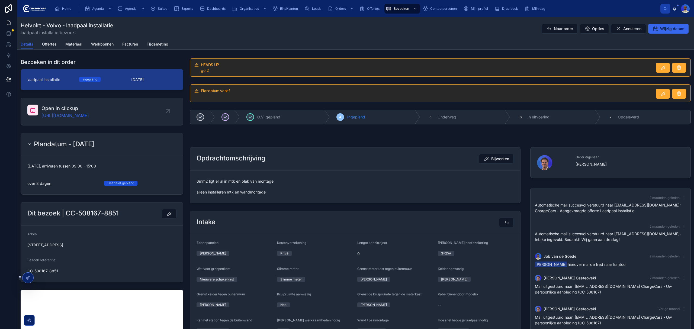
scroll to position [29, 0]
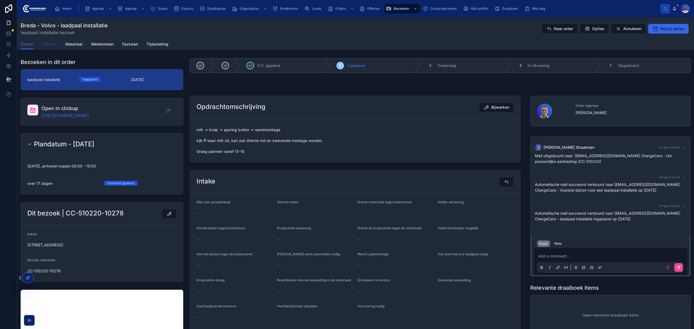
click at [44, 45] on span "Offertes" at bounding box center [49, 43] width 15 height 5
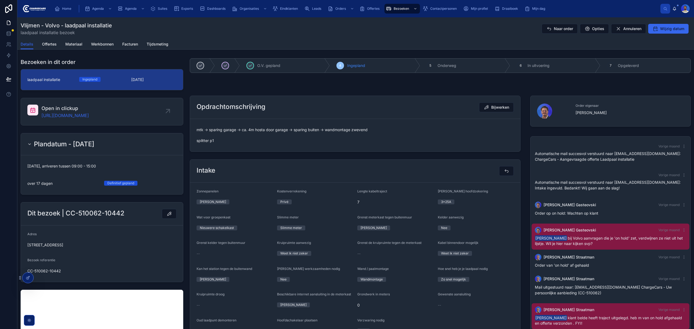
scroll to position [50, 0]
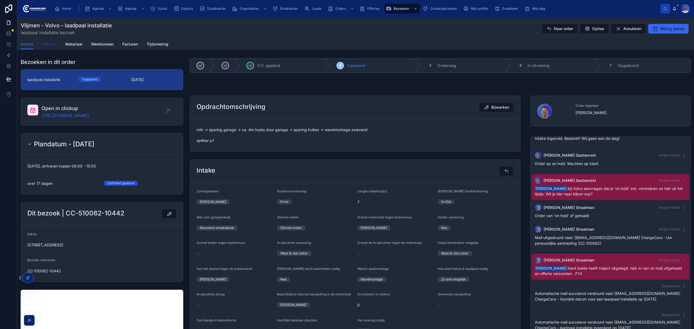
click at [49, 40] on link "Offertes" at bounding box center [49, 44] width 15 height 11
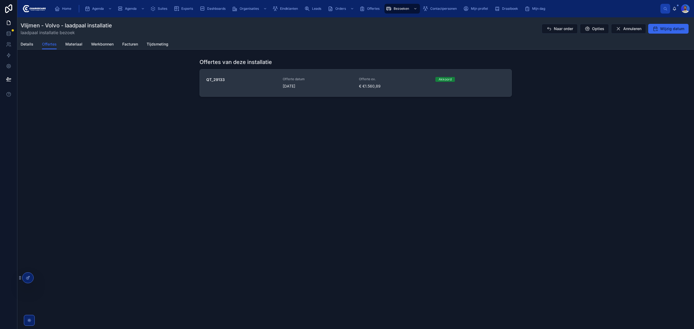
click at [312, 87] on span "[DATE]" at bounding box center [318, 86] width 70 height 5
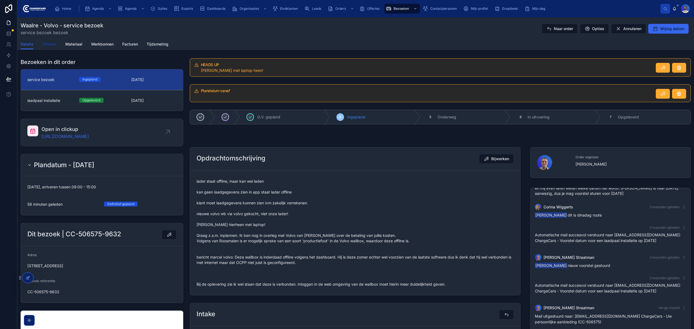
click at [46, 46] on span "Offertes" at bounding box center [49, 43] width 15 height 5
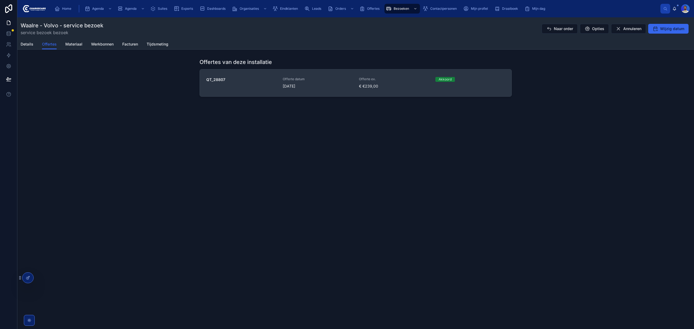
click at [328, 81] on span "Offerte datum" at bounding box center [318, 79] width 70 height 4
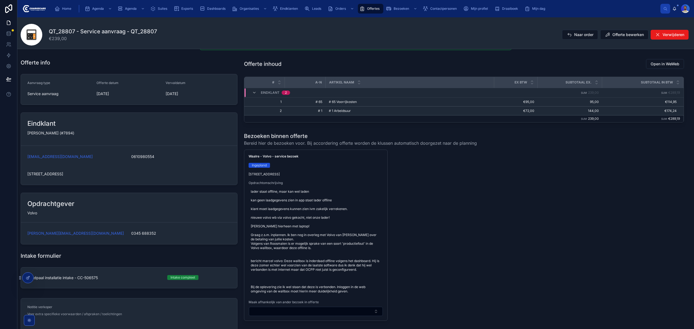
scroll to position [108, 0]
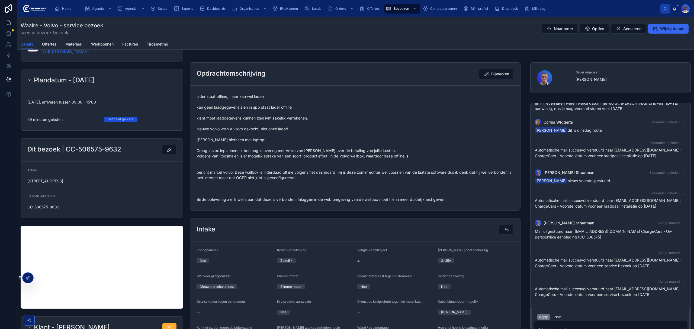
scroll to position [72, 0]
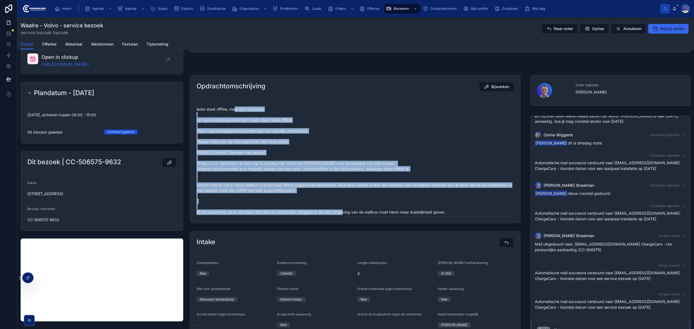
drag, startPoint x: 234, startPoint y: 105, endPoint x: 368, endPoint y: 213, distance: 171.9
click at [368, 213] on div "lader staat offline, maar kan wel laden kan geen laadgegevens zien in app staat…" at bounding box center [355, 161] width 317 height 112
click at [368, 213] on span "lader staat offline, maar kan wel laden kan geen laadgegevens zien in app staat…" at bounding box center [355, 161] width 317 height 108
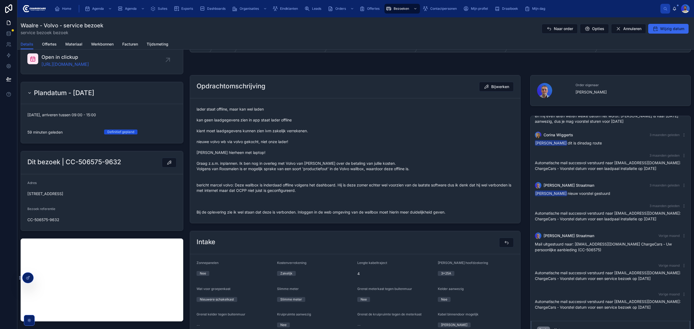
click at [305, 194] on span "lader staat offline, maar kan wel laden kan geen laadgegevens zien in app staat…" at bounding box center [355, 161] width 317 height 108
click at [264, 205] on span "lader staat offline, maar kan wel laden kan geen laadgegevens zien in app staat…" at bounding box center [355, 161] width 317 height 108
click at [270, 197] on span "lader staat offline, maar kan wel laden kan geen laadgegevens zien in app staat…" at bounding box center [355, 161] width 317 height 108
click at [247, 202] on span "lader staat offline, maar kan wel laden kan geen laadgegevens zien in app staat…" at bounding box center [355, 161] width 317 height 108
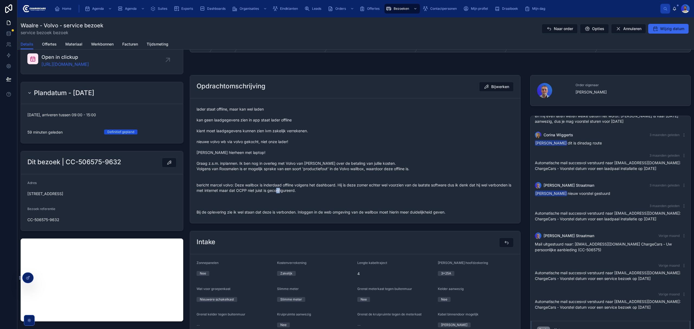
click at [247, 202] on span "lader staat offline, maar kan wel laden kan geen laadgegevens zien in app staat…" at bounding box center [355, 161] width 317 height 108
click at [251, 201] on span "lader staat offline, maar kan wel laden kan geen laadgegevens zien in app staat…" at bounding box center [355, 161] width 317 height 108
click at [248, 198] on span "lader staat offline, maar kan wel laden kan geen laadgegevens zien in app staat…" at bounding box center [355, 161] width 317 height 108
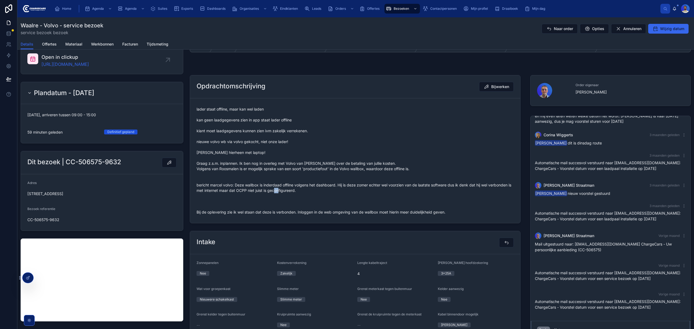
click at [248, 198] on span "lader staat offline, maar kan wel laden kan geen laadgegevens zien in app staat…" at bounding box center [355, 161] width 317 height 108
click at [230, 208] on span "lader staat offline, maar kan wel laden kan geen laadgegevens zien in app staat…" at bounding box center [355, 161] width 317 height 108
click at [227, 201] on span "lader staat offline, maar kan wel laden kan geen laadgegevens zien in app staat…" at bounding box center [355, 161] width 317 height 108
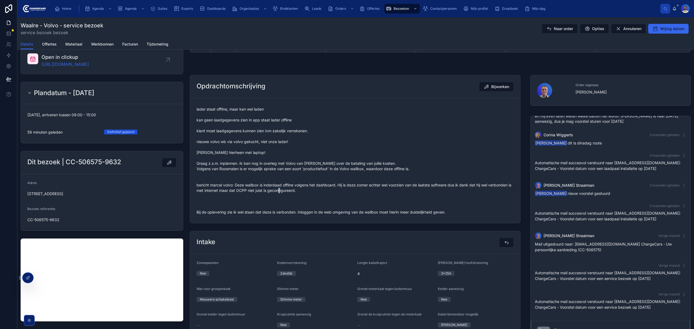
click at [227, 201] on span "lader staat offline, maar kan wel laden kan geen laadgegevens zien in app staat…" at bounding box center [355, 161] width 317 height 108
drag, startPoint x: 229, startPoint y: 196, endPoint x: 191, endPoint y: 212, distance: 41.2
click at [191, 212] on form "lader staat offline, maar kan wel laden kan geen laadgegevens zien in app staat…" at bounding box center [355, 160] width 330 height 125
click at [344, 168] on span "lader staat offline, maar kan wel laden kan geen laadgegevens zien in app staat…" at bounding box center [355, 161] width 317 height 108
drag, startPoint x: 195, startPoint y: 195, endPoint x: 197, endPoint y: 206, distance: 11.2
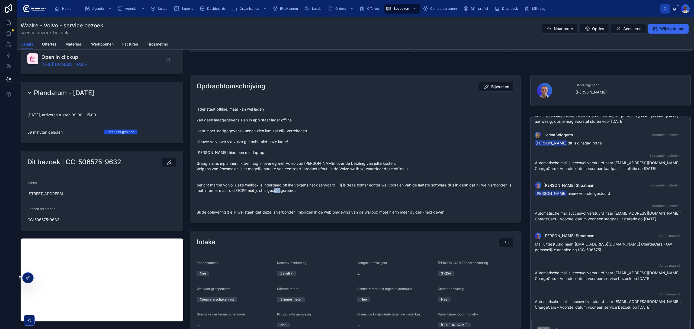
click at [197, 206] on form "lader staat offline, maar kan wel laden kan geen laadgegevens zien in app staat…" at bounding box center [355, 160] width 330 height 125
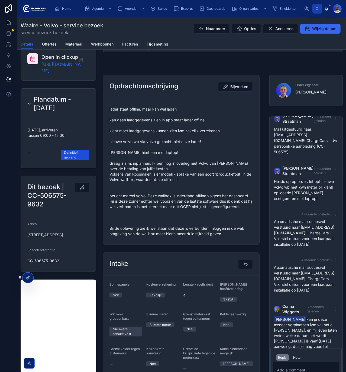
scroll to position [476, 0]
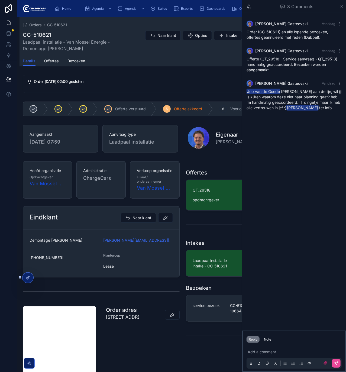
click at [341, 6] on icon at bounding box center [342, 6] width 4 height 4
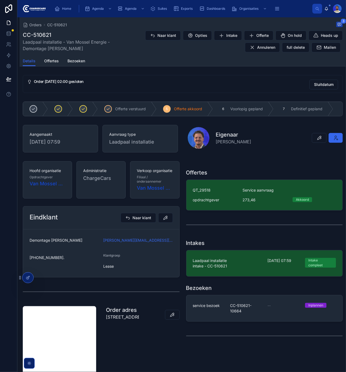
click at [338, 23] on icon at bounding box center [339, 24] width 3 height 3
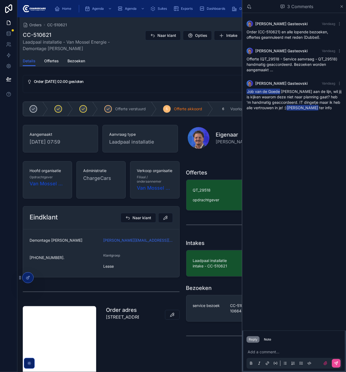
click at [263, 353] on p at bounding box center [295, 352] width 95 height 5
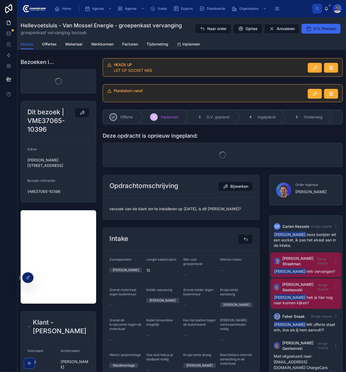
scroll to position [63, 0]
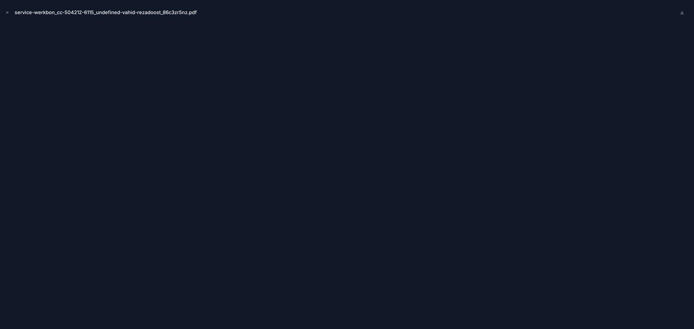
scroll to position [357, 0]
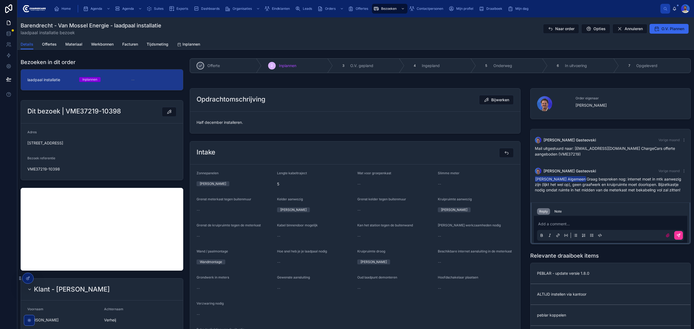
click at [662, 31] on span "O.V. Plannen" at bounding box center [673, 28] width 23 height 5
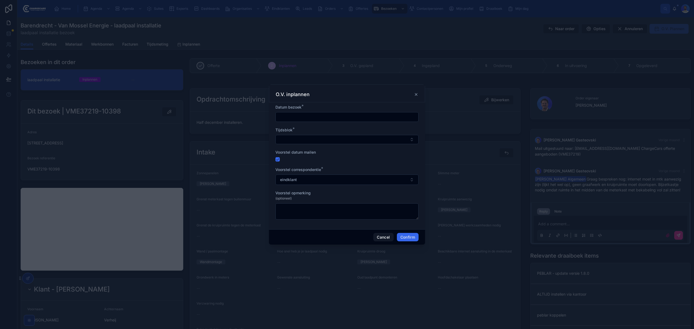
click at [326, 116] on input "text" at bounding box center [347, 117] width 143 height 8
click at [377, 127] on button at bounding box center [376, 130] width 10 height 10
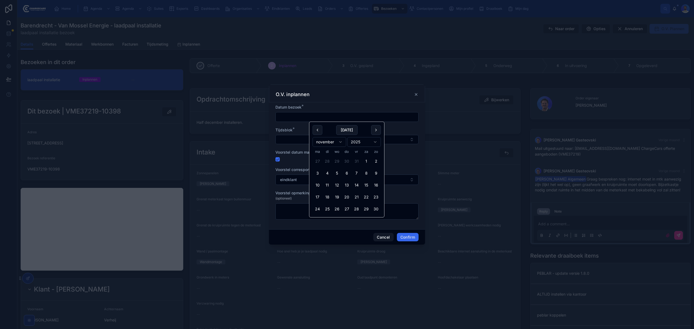
click at [377, 127] on button at bounding box center [376, 130] width 10 height 10
click at [315, 130] on button at bounding box center [318, 130] width 10 height 10
click at [340, 183] on button "17" at bounding box center [337, 185] width 10 height 10
type input "**********"
click at [294, 133] on div "Tijdsblok *" at bounding box center [347, 135] width 143 height 17
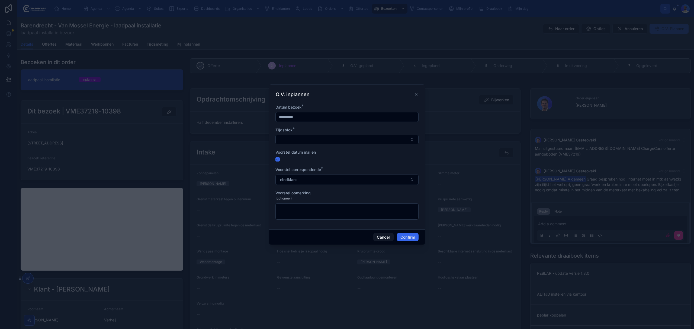
click at [290, 139] on button "Select Button" at bounding box center [347, 139] width 143 height 9
click at [330, 178] on span "9.00 - 15.00" at bounding box center [323, 177] width 22 height 5
click at [402, 239] on button "Confirm" at bounding box center [408, 237] width 22 height 9
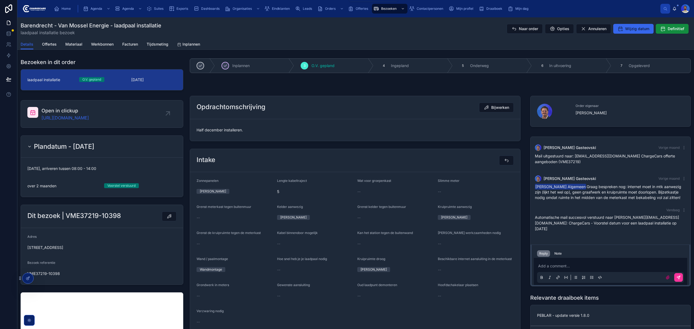
drag, startPoint x: 285, startPoint y: 8, endPoint x: 281, endPoint y: 11, distance: 5.4
click at [285, 8] on span "Eindklanten" at bounding box center [281, 9] width 18 height 4
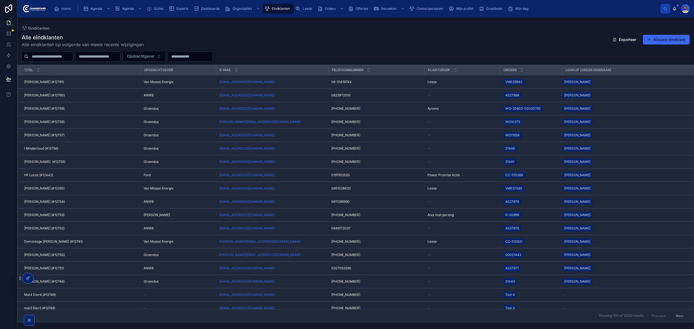
click at [50, 58] on input "text" at bounding box center [50, 57] width 44 height 8
type input "********"
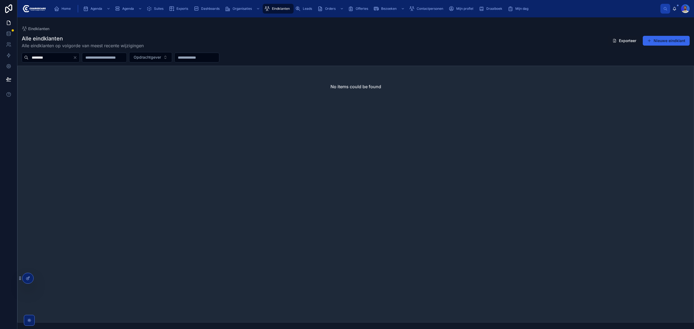
click at [66, 9] on span "Home" at bounding box center [66, 9] width 9 height 4
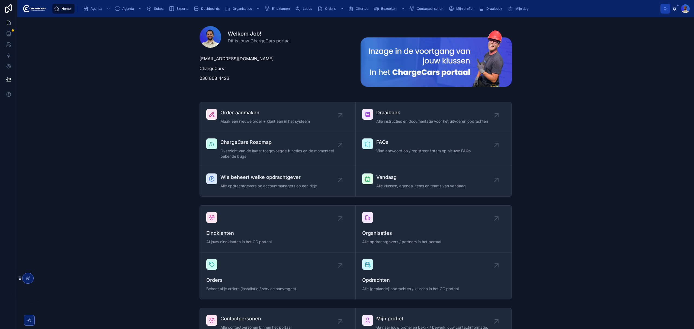
click at [276, 11] on div "Eindklanten" at bounding box center [278, 8] width 28 height 9
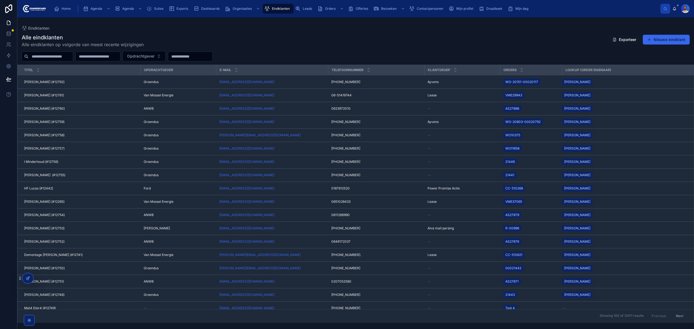
click at [280, 6] on div "Eindklanten" at bounding box center [278, 8] width 28 height 9
click at [43, 58] on input "text" at bounding box center [50, 57] width 44 height 8
type input "*******"
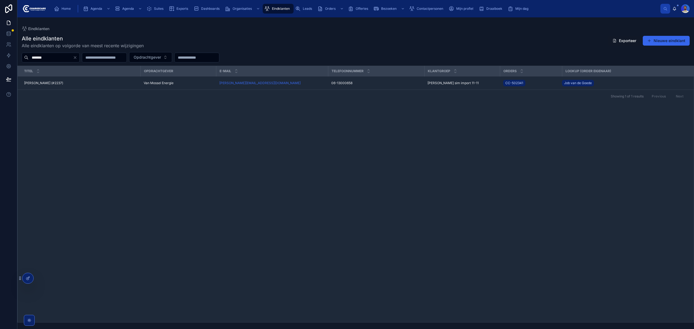
click at [113, 82] on div "Ron Suk (#2237) Ron Suk (#2237)" at bounding box center [80, 83] width 113 height 4
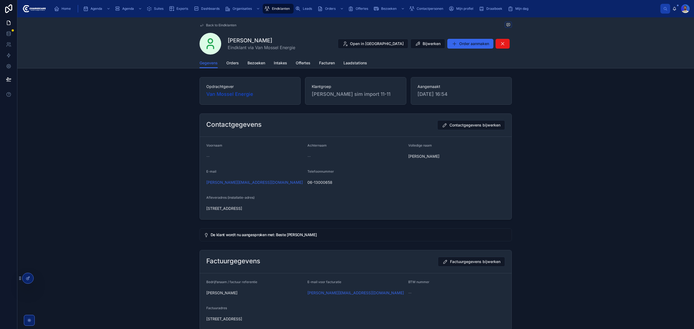
click at [231, 60] on link "Orders" at bounding box center [232, 63] width 12 height 11
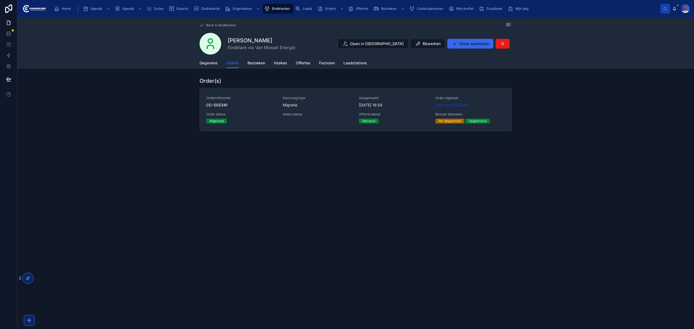
click at [276, 121] on div "Orderreferentie CC-502341 Aanvraag type Migratie Aangemaakt 11-11-2024 16:54 Or…" at bounding box center [355, 110] width 299 height 28
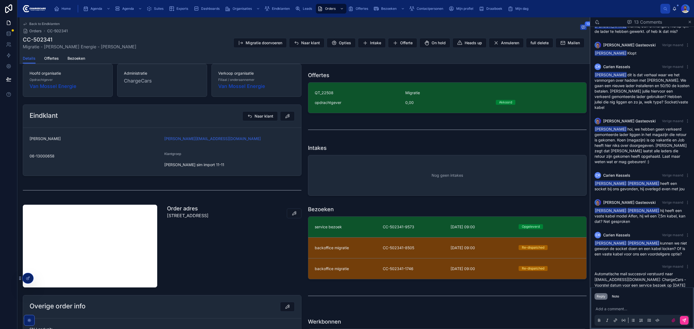
scroll to position [108, 0]
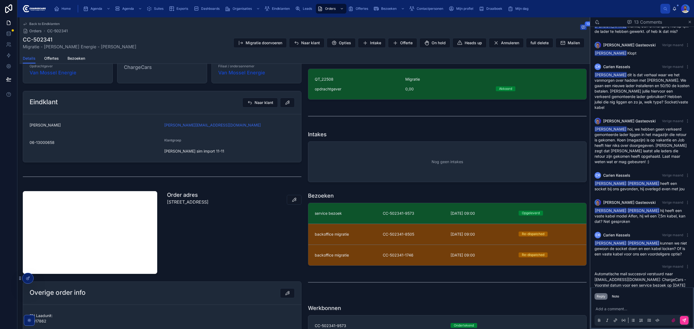
click at [361, 219] on link "service bezoek CC-502341-9573 2-10-2025 09:00 Opgeleverd" at bounding box center [447, 213] width 278 height 21
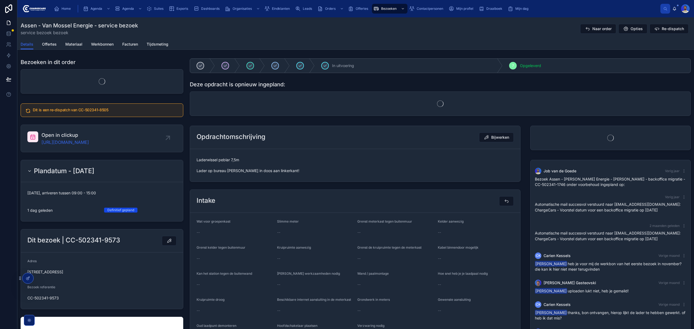
scroll to position [172, 0]
